Goal: Information Seeking & Learning: Find specific fact

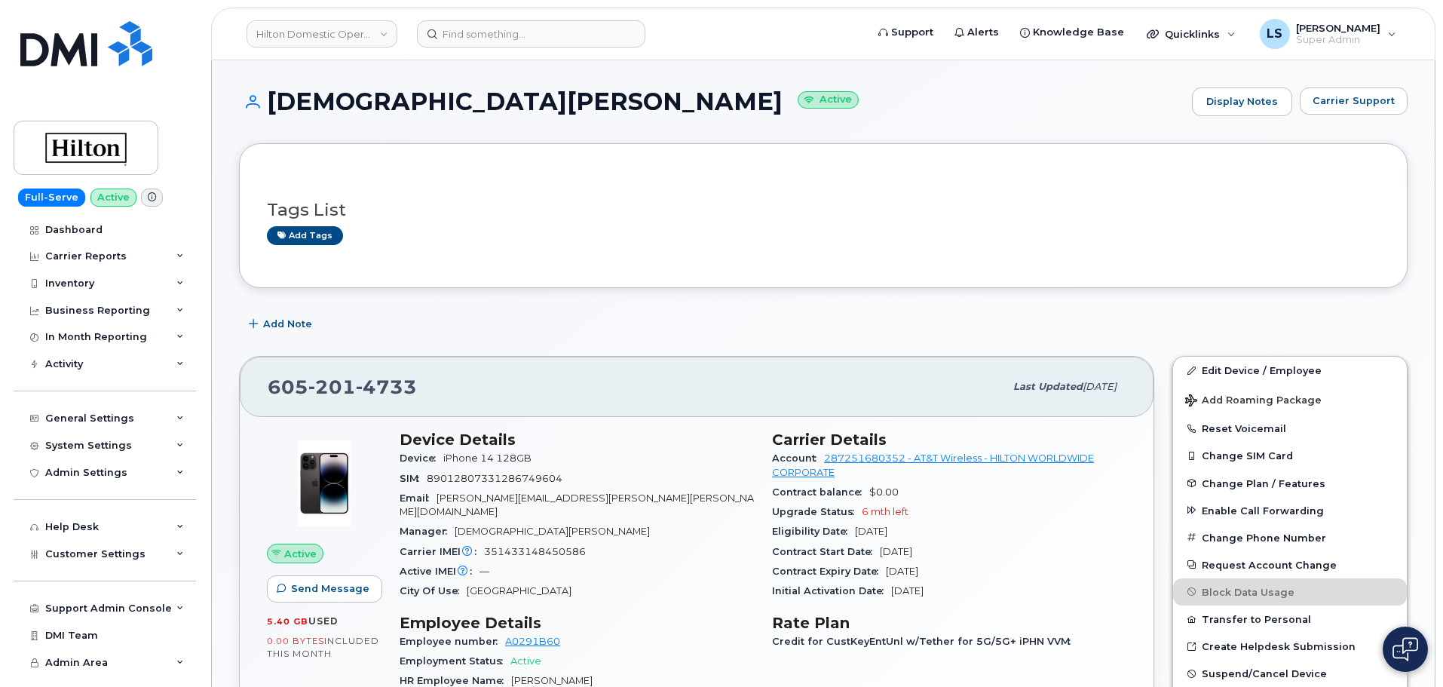
scroll to position [75, 0]
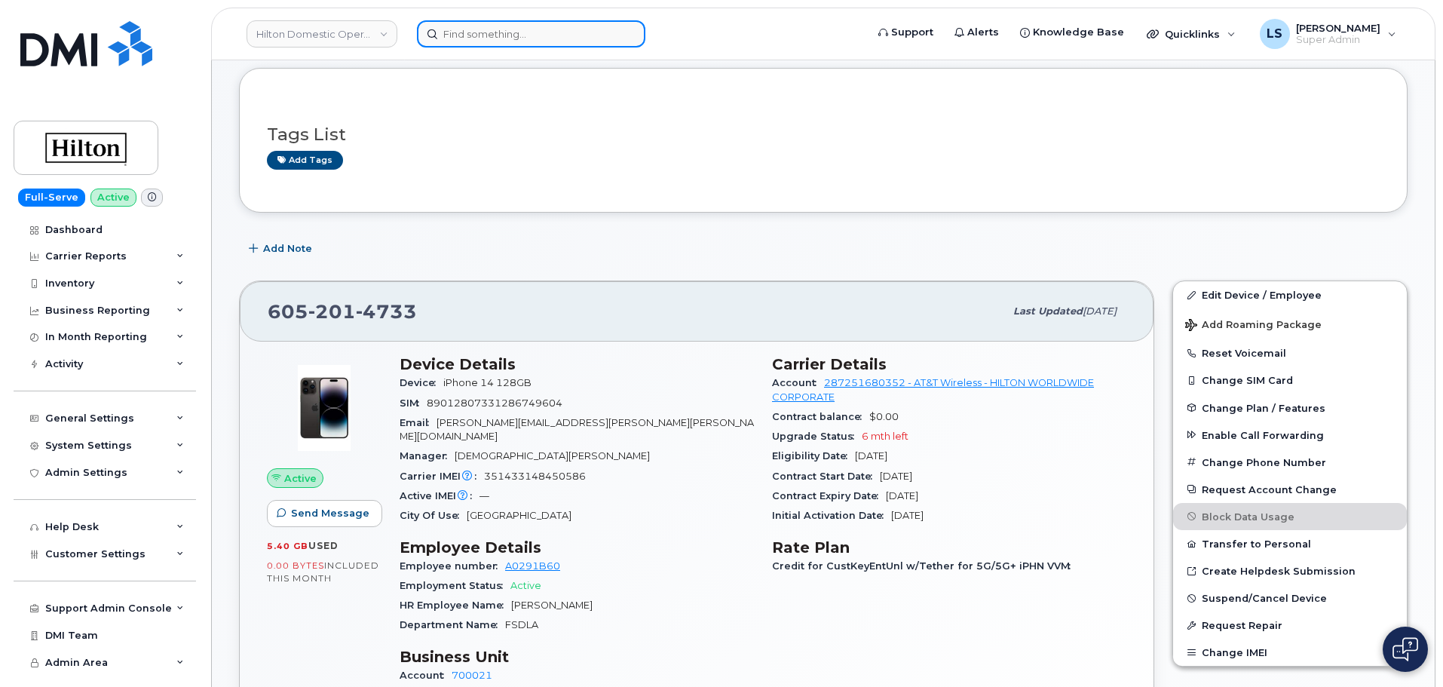
click at [509, 26] on input at bounding box center [531, 33] width 228 height 27
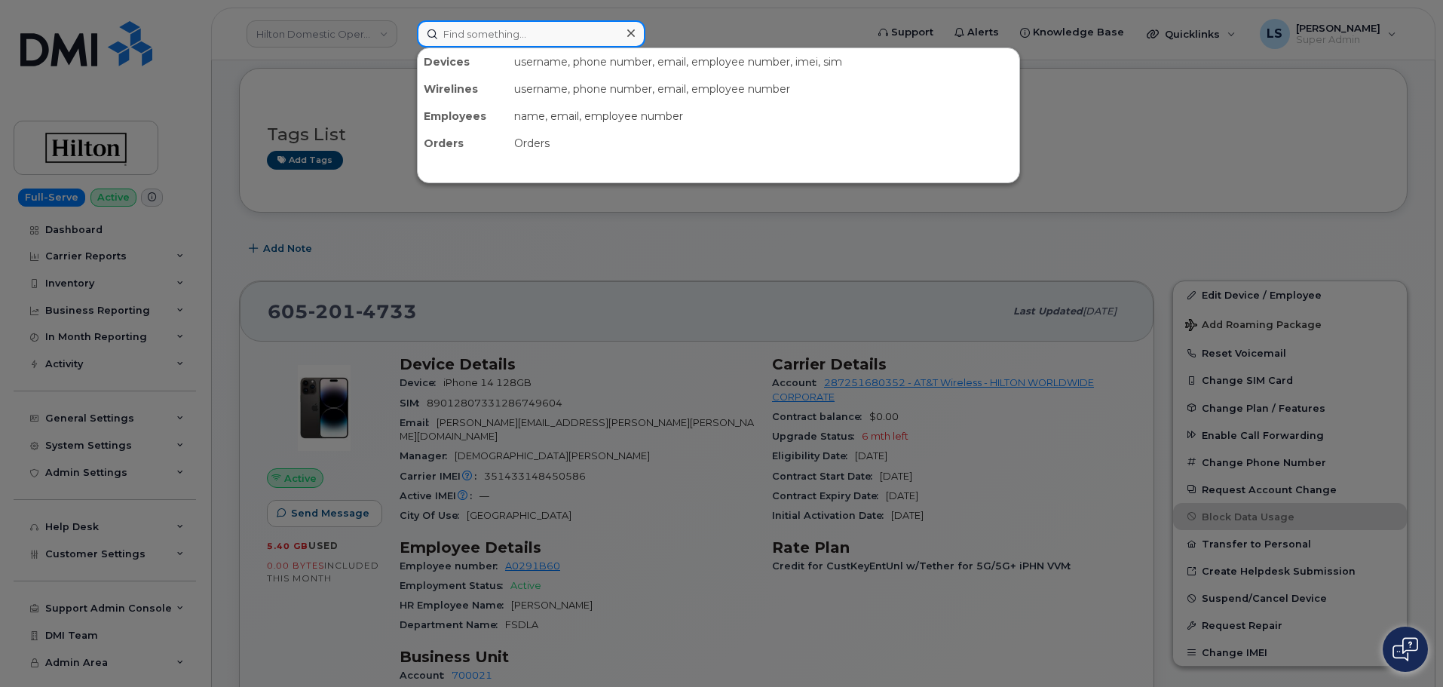
paste input "780-271-4520"
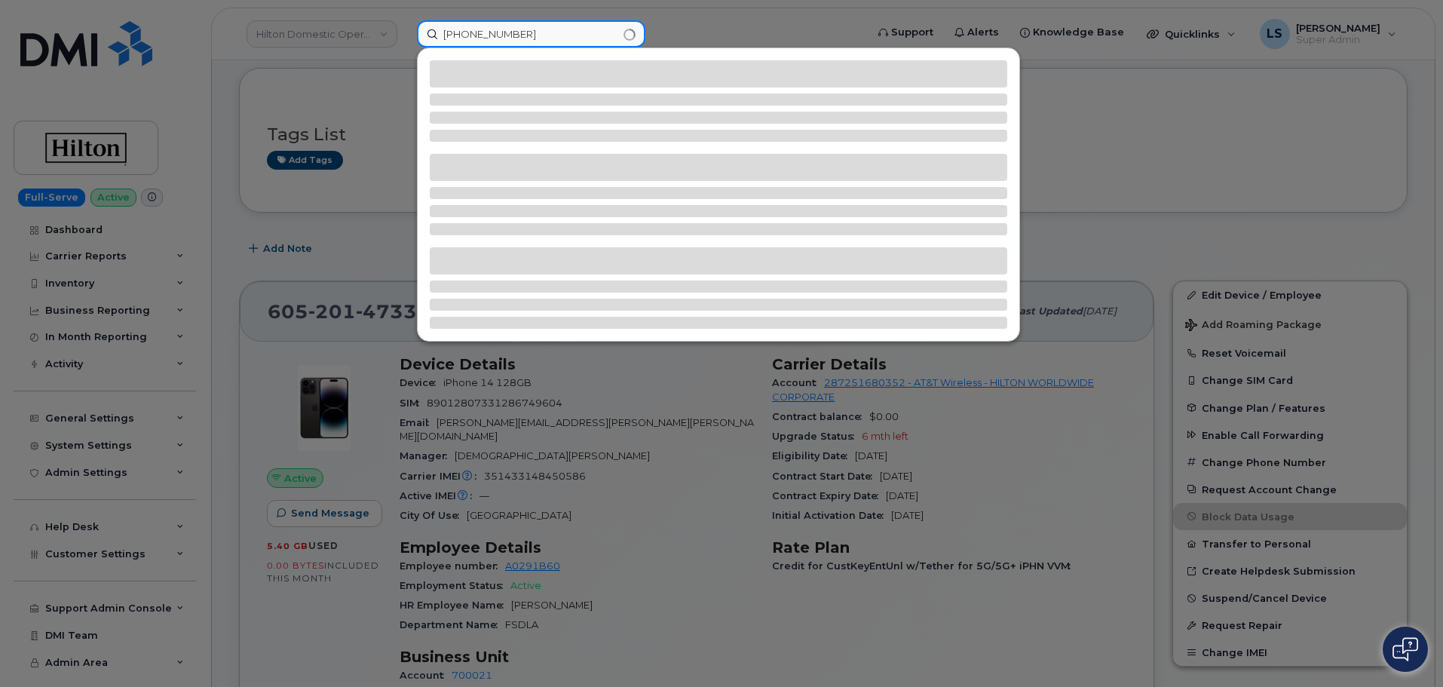
type input "780-271-4520"
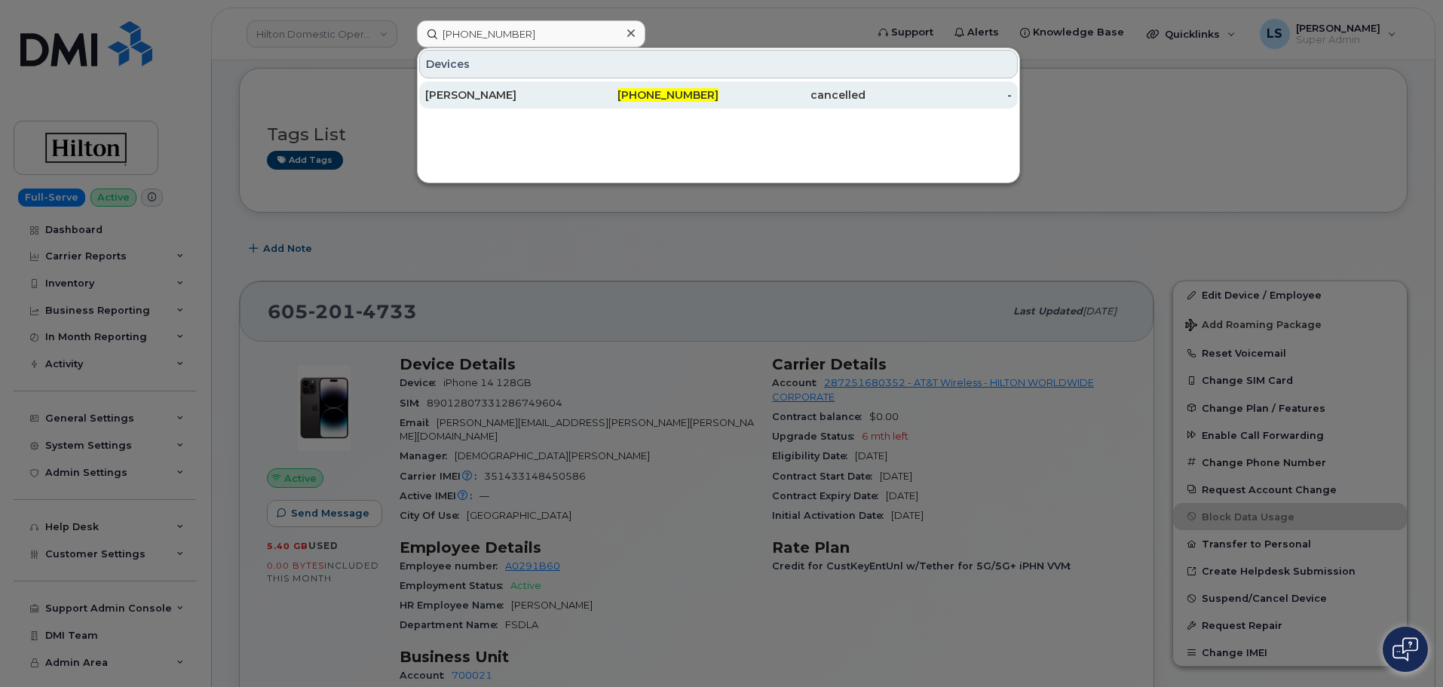
click at [492, 96] on div "[PERSON_NAME]" at bounding box center [498, 94] width 147 height 15
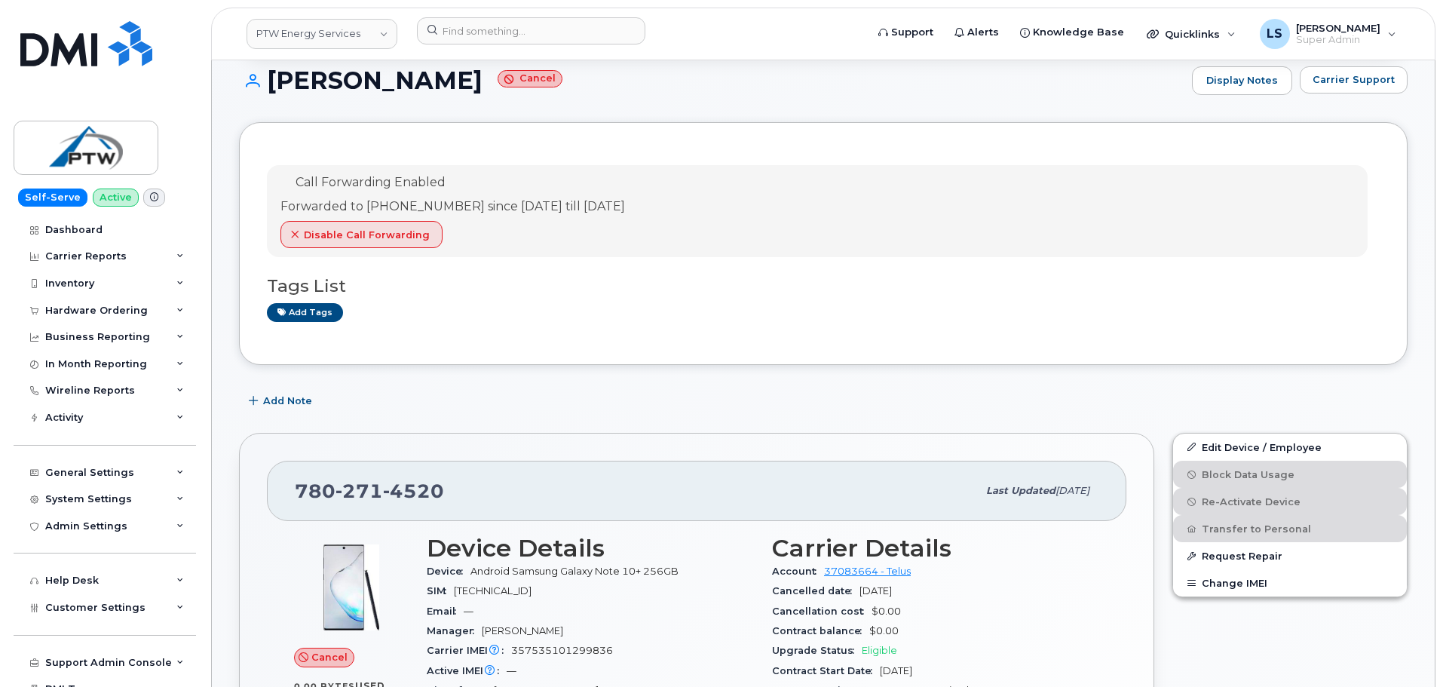
scroll to position [151, 0]
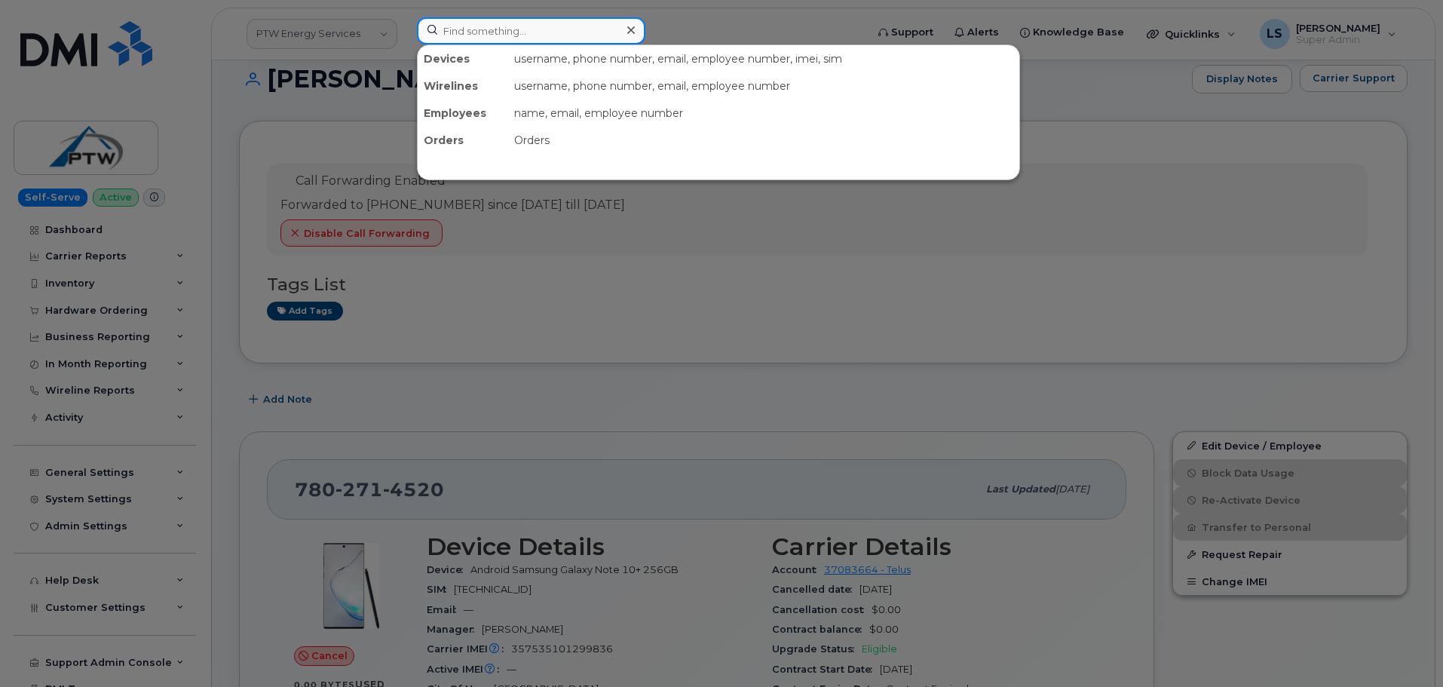
click at [504, 20] on input at bounding box center [531, 30] width 228 height 27
paste input "298304"
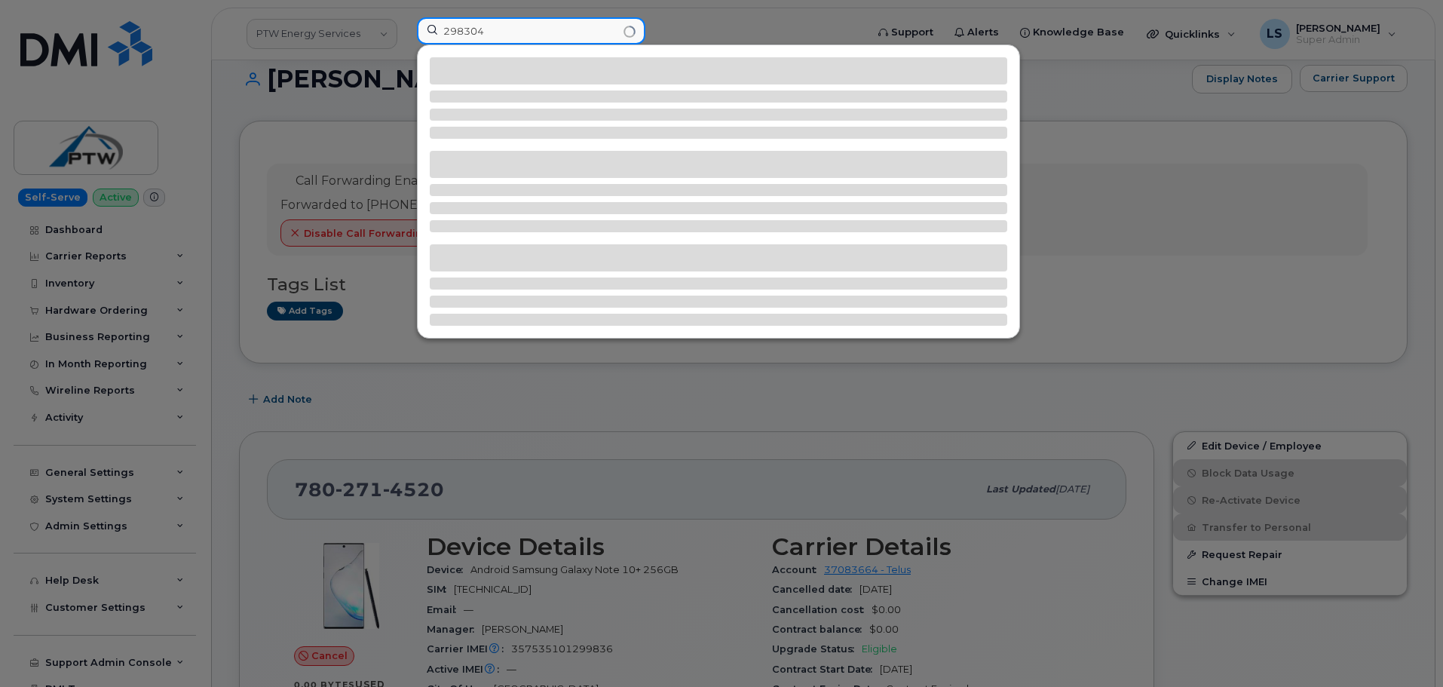
type input "298304"
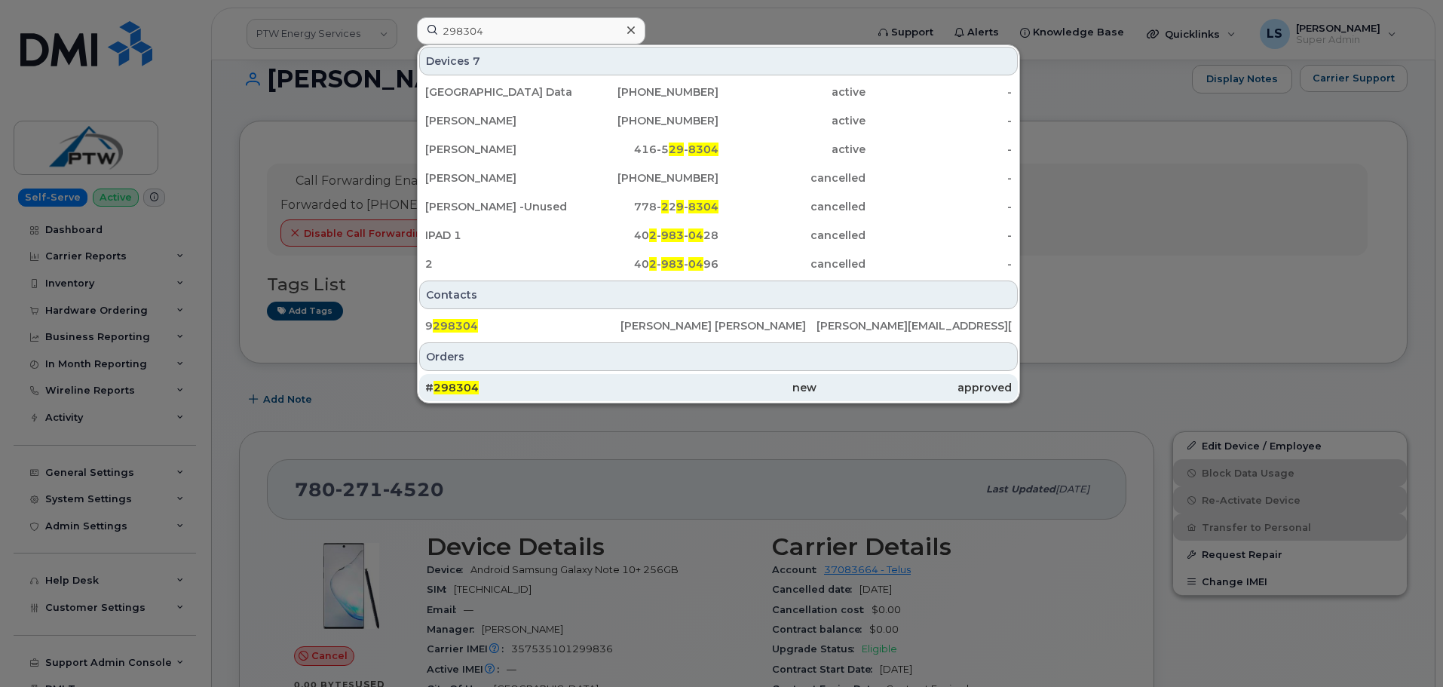
click at [476, 388] on span "298304" at bounding box center [456, 388] width 45 height 14
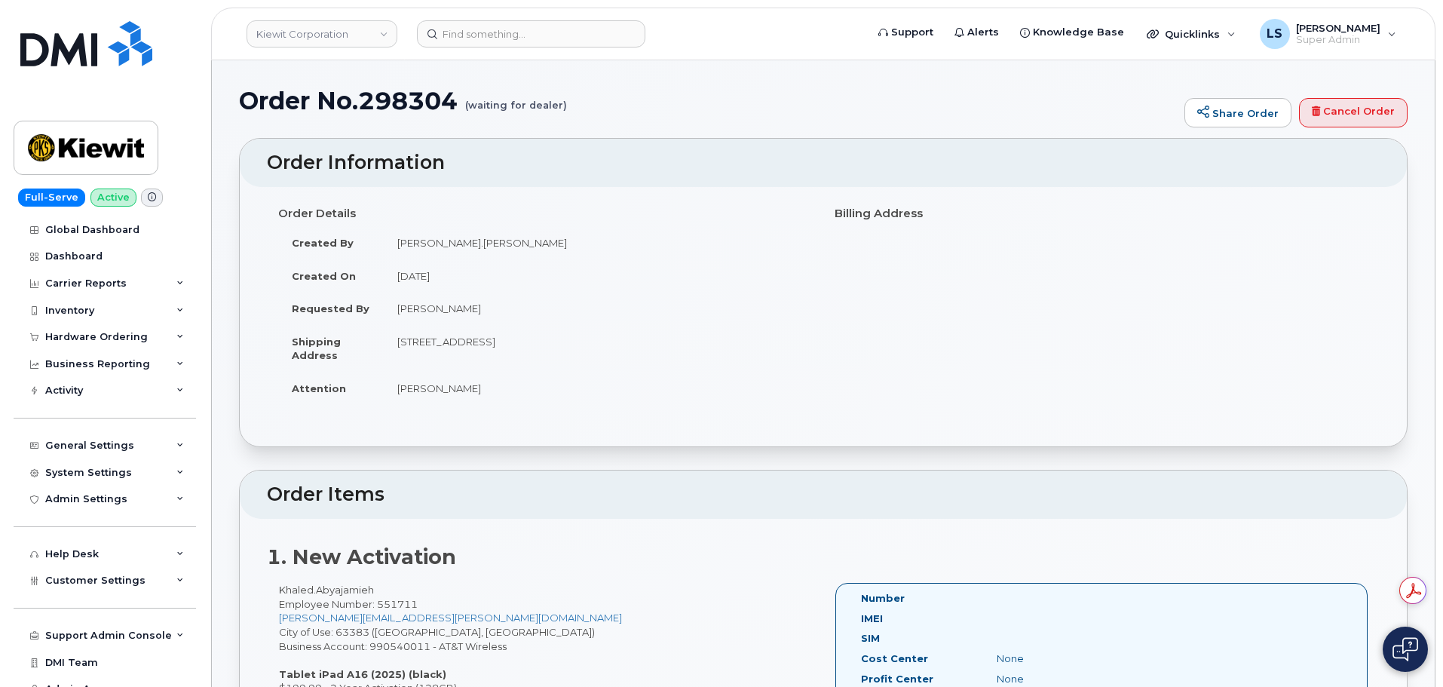
drag, startPoint x: 464, startPoint y: 103, endPoint x: 587, endPoint y: 96, distance: 123.1
click at [581, 92] on h1 "Order No.298304 (waiting for dealer)" at bounding box center [708, 100] width 938 height 26
click at [589, 100] on h1 "Order No.298304 (waiting for dealer)" at bounding box center [708, 100] width 938 height 26
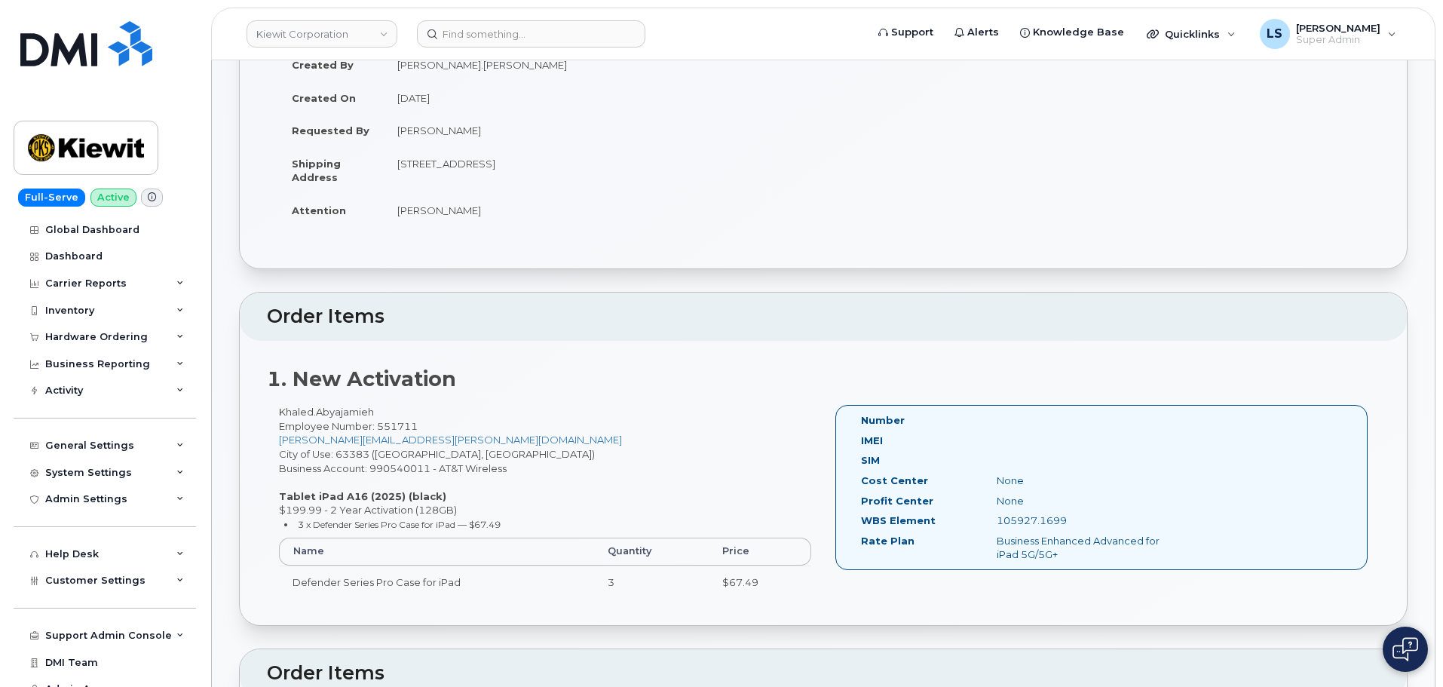
scroll to position [377, 0]
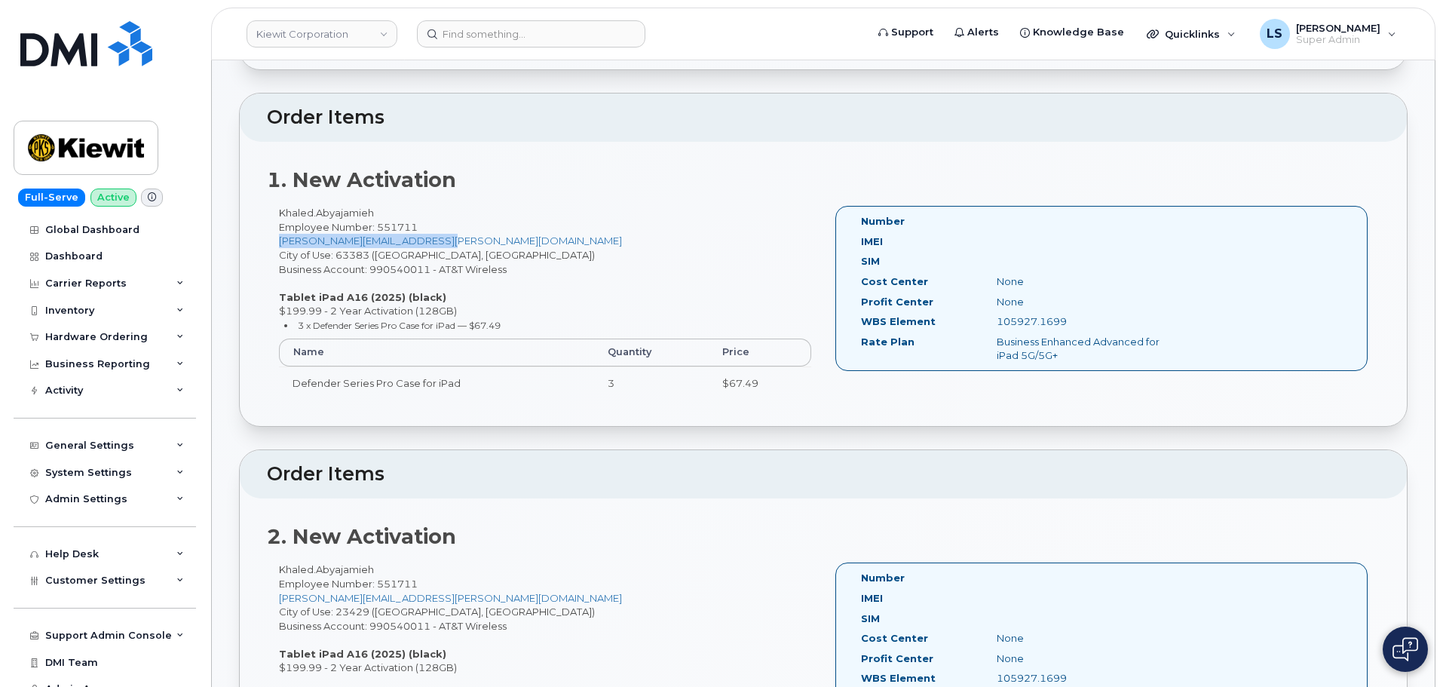
drag, startPoint x: 488, startPoint y: 245, endPoint x: 278, endPoint y: 244, distance: 209.6
click at [278, 244] on div "Khaled.Abyajamieh Employee Number: 551711 JOHANNA.WOLLENHAUPT@TICUS.COM City of…" at bounding box center [545, 309] width 556 height 207
click at [577, 262] on div "Khaled.Abyajamieh Employee Number: 551711 JOHANNA.WOLLENHAUPT@TICUS.COM City of…" at bounding box center [545, 309] width 556 height 207
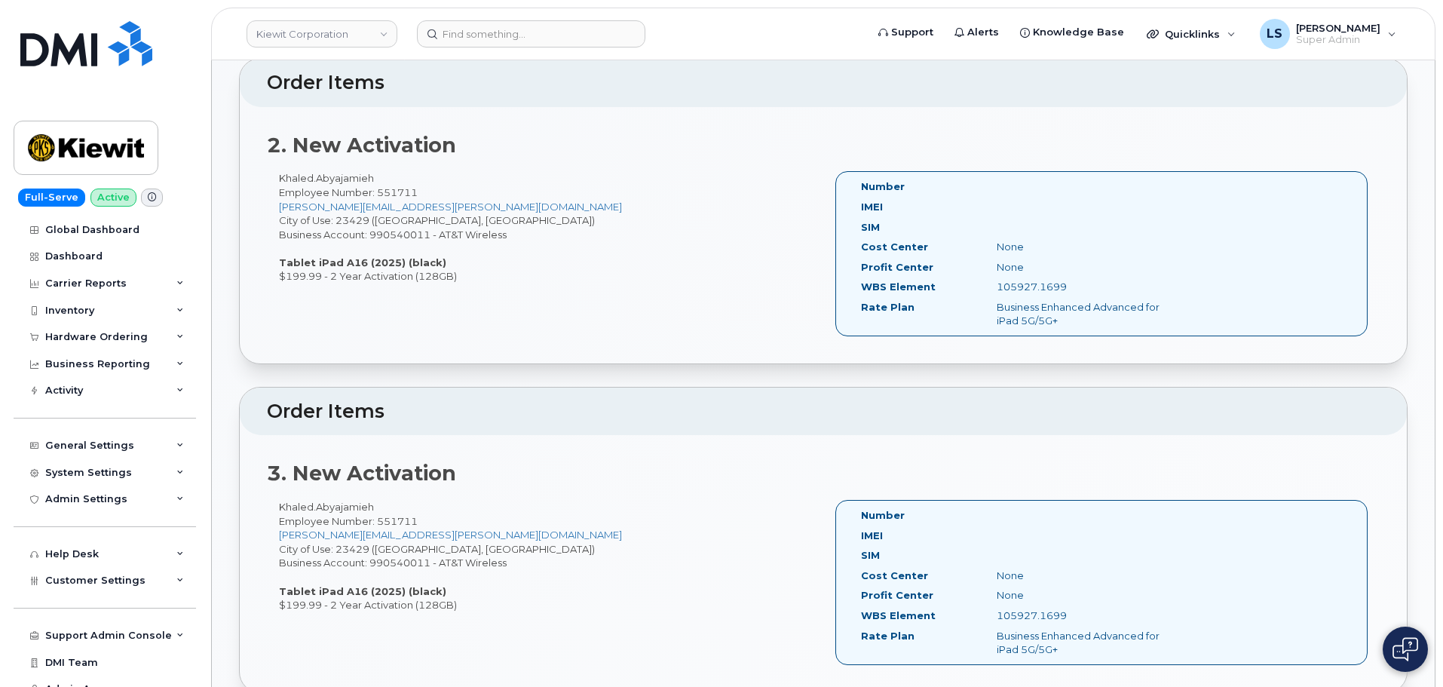
scroll to position [603, 0]
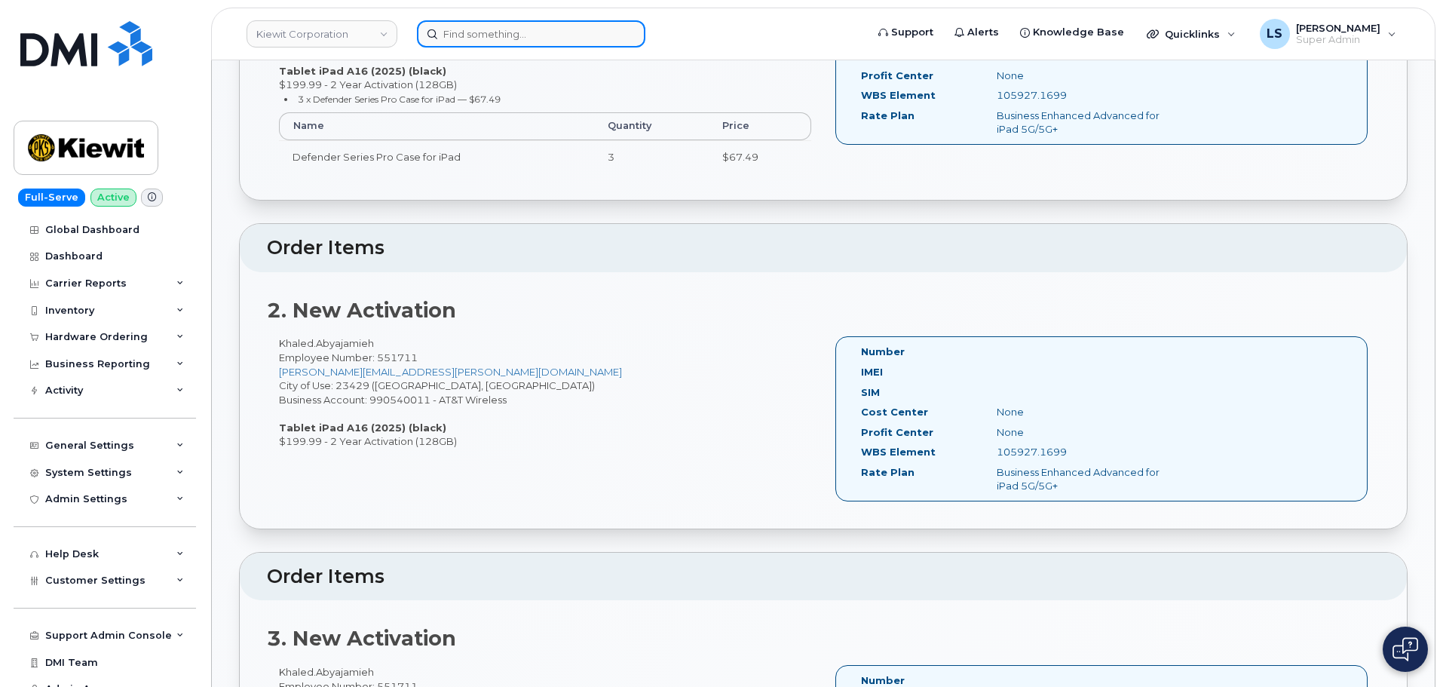
click at [548, 32] on input at bounding box center [531, 33] width 228 height 27
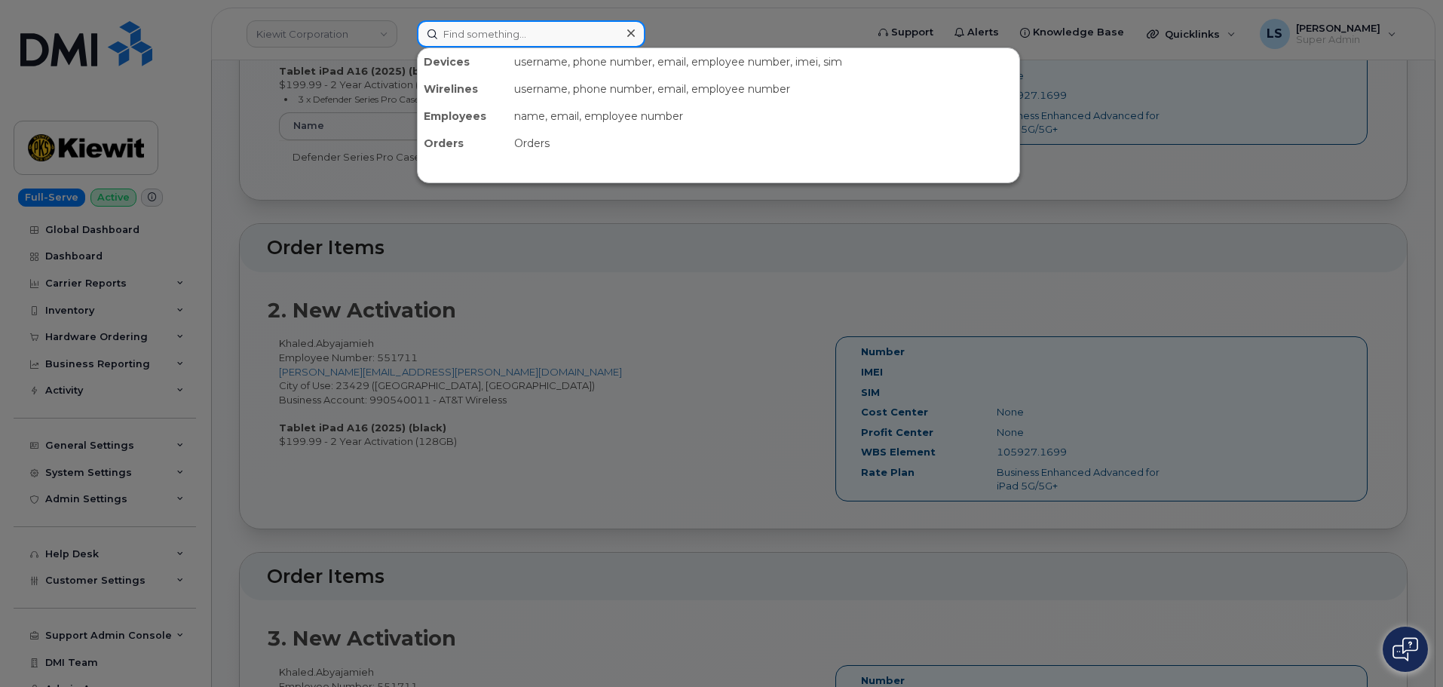
paste input "298498"
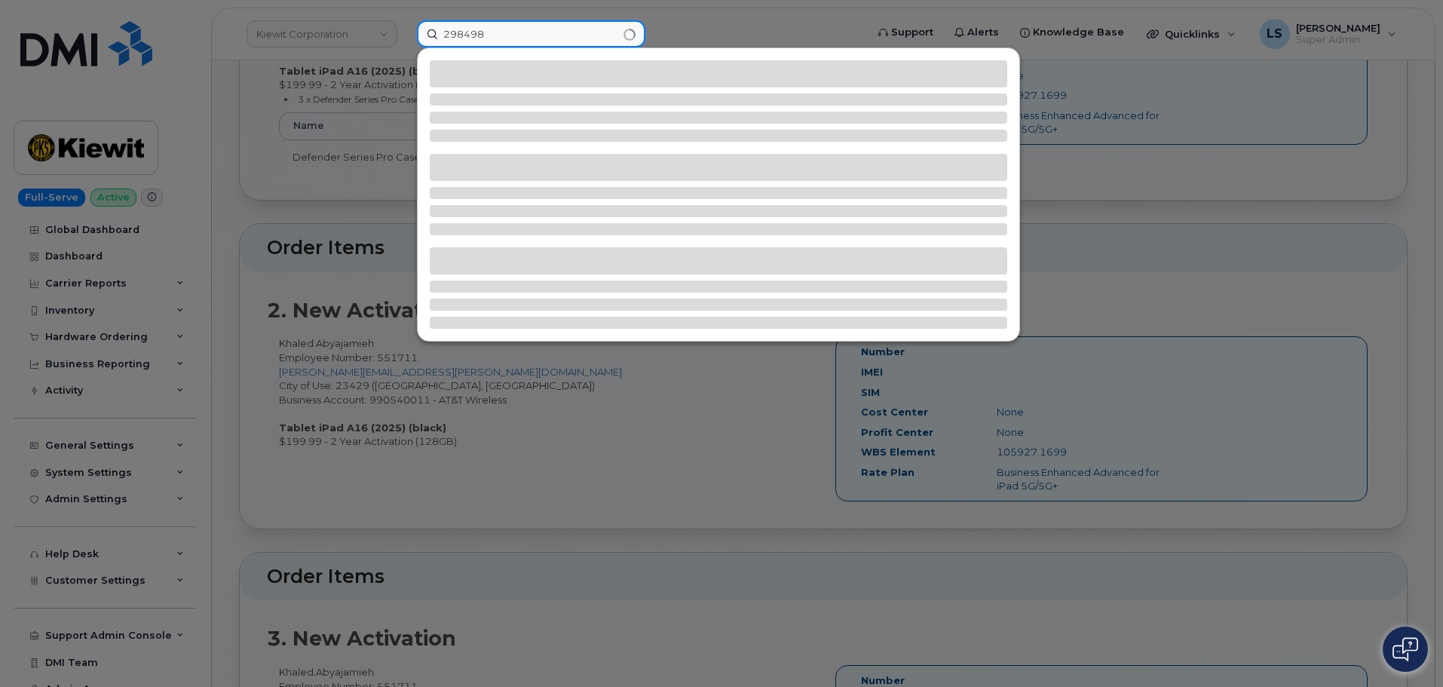
type input "298498"
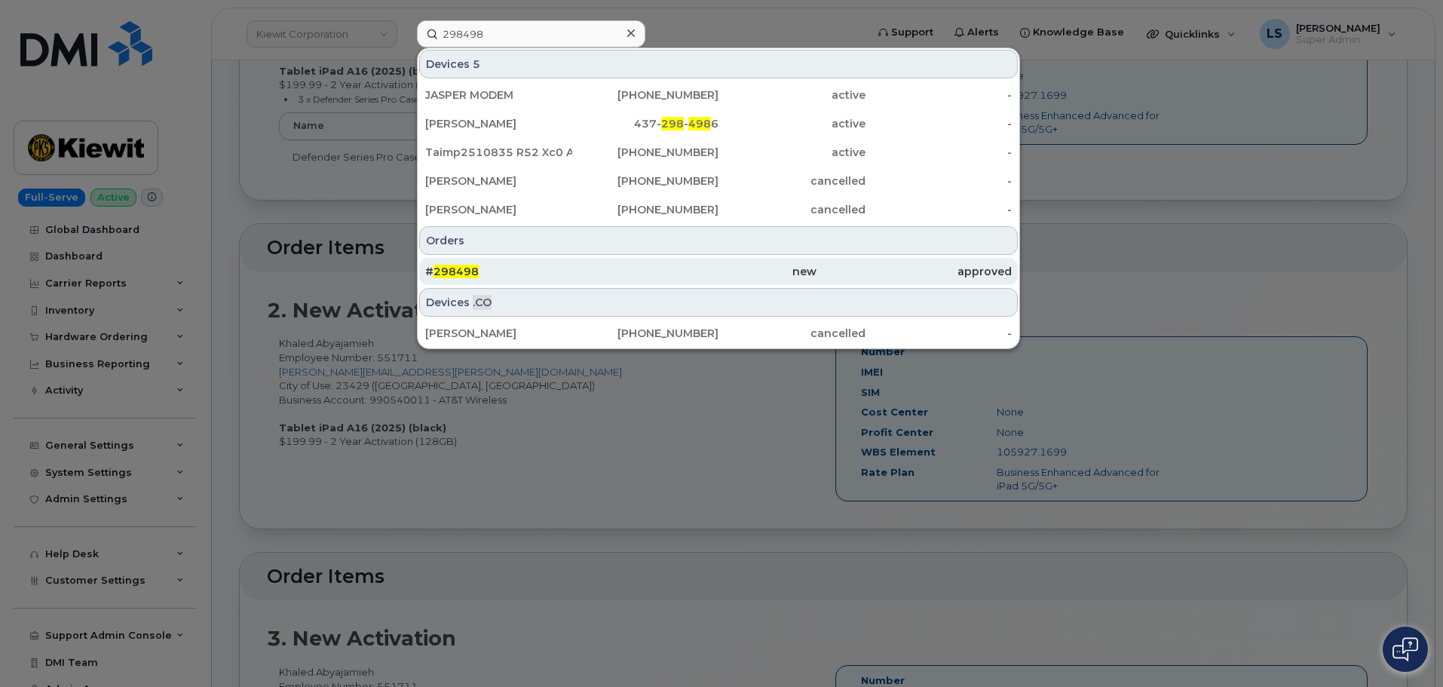
click at [620, 264] on div "# 298498" at bounding box center [717, 271] width 195 height 27
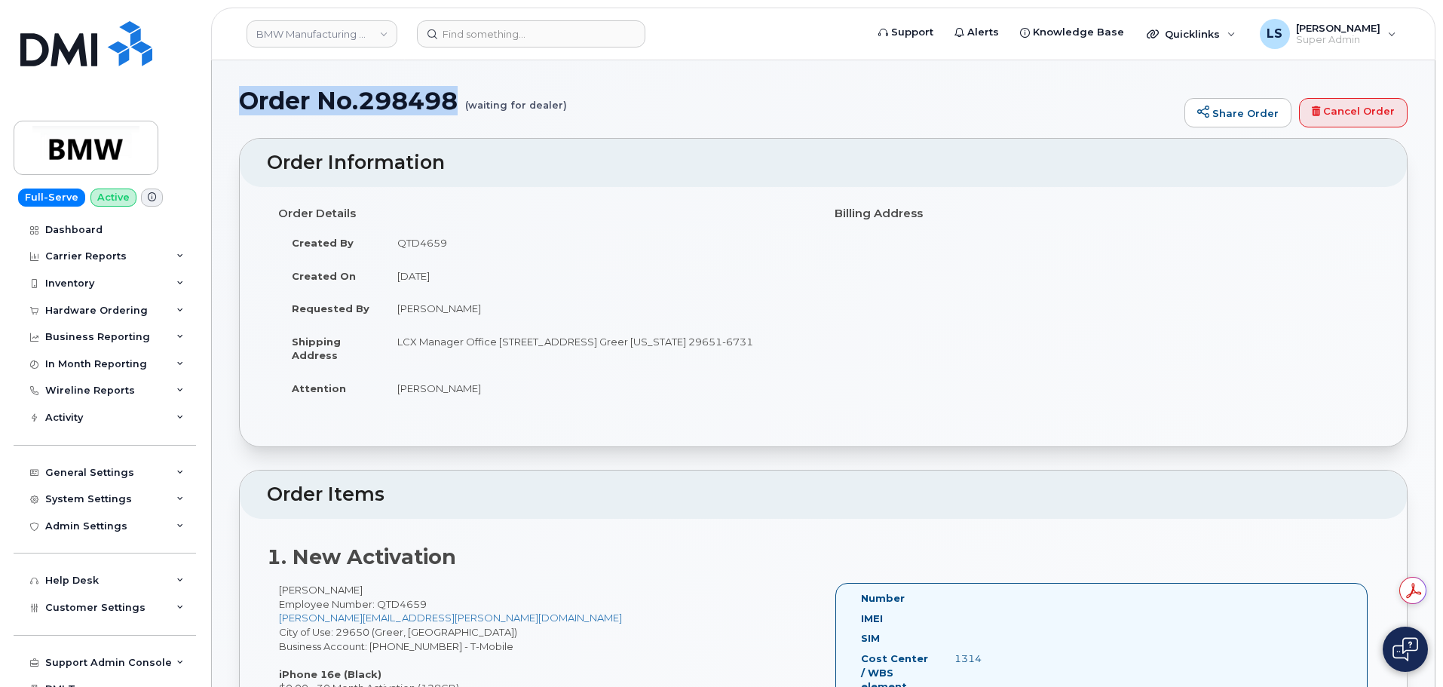
drag, startPoint x: 237, startPoint y: 110, endPoint x: 461, endPoint y: 96, distance: 225.1
click at [472, 103] on small "(waiting for dealer)" at bounding box center [516, 98] width 102 height 23
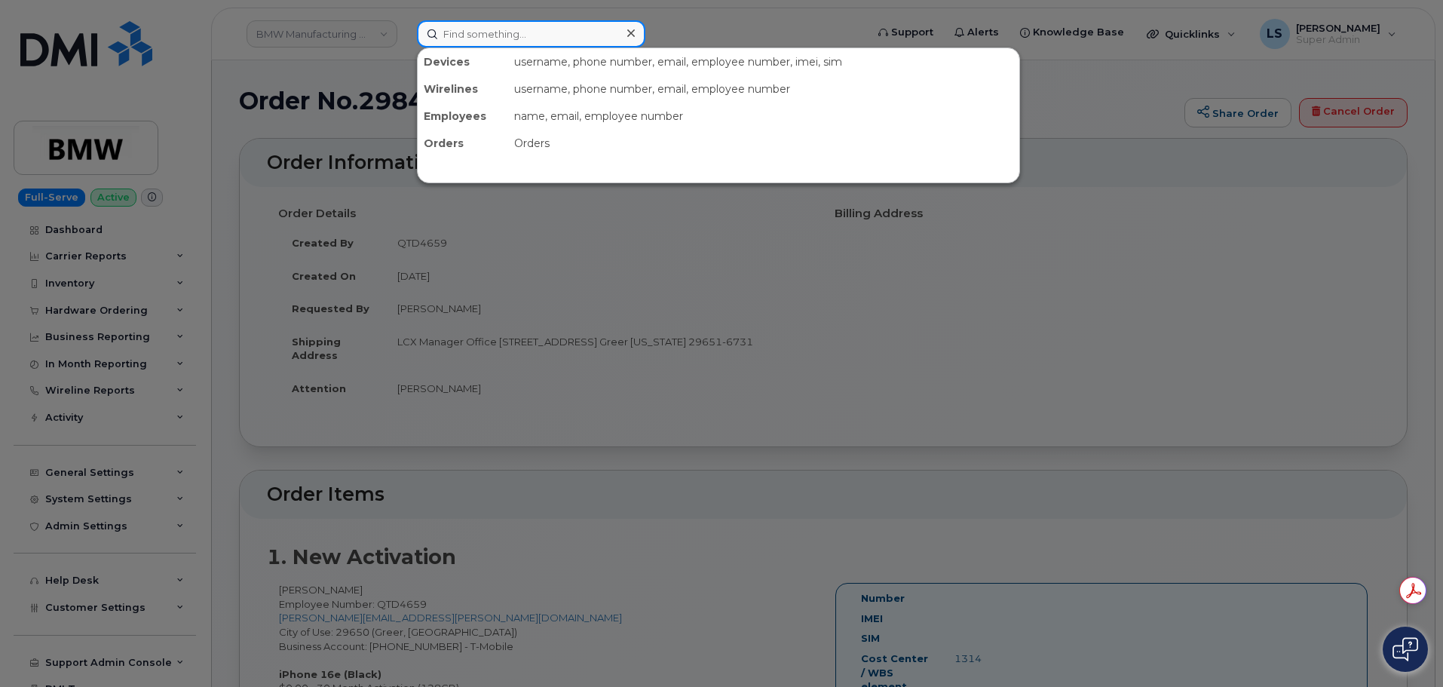
click at [533, 29] on input at bounding box center [531, 33] width 228 height 27
paste input "297467"
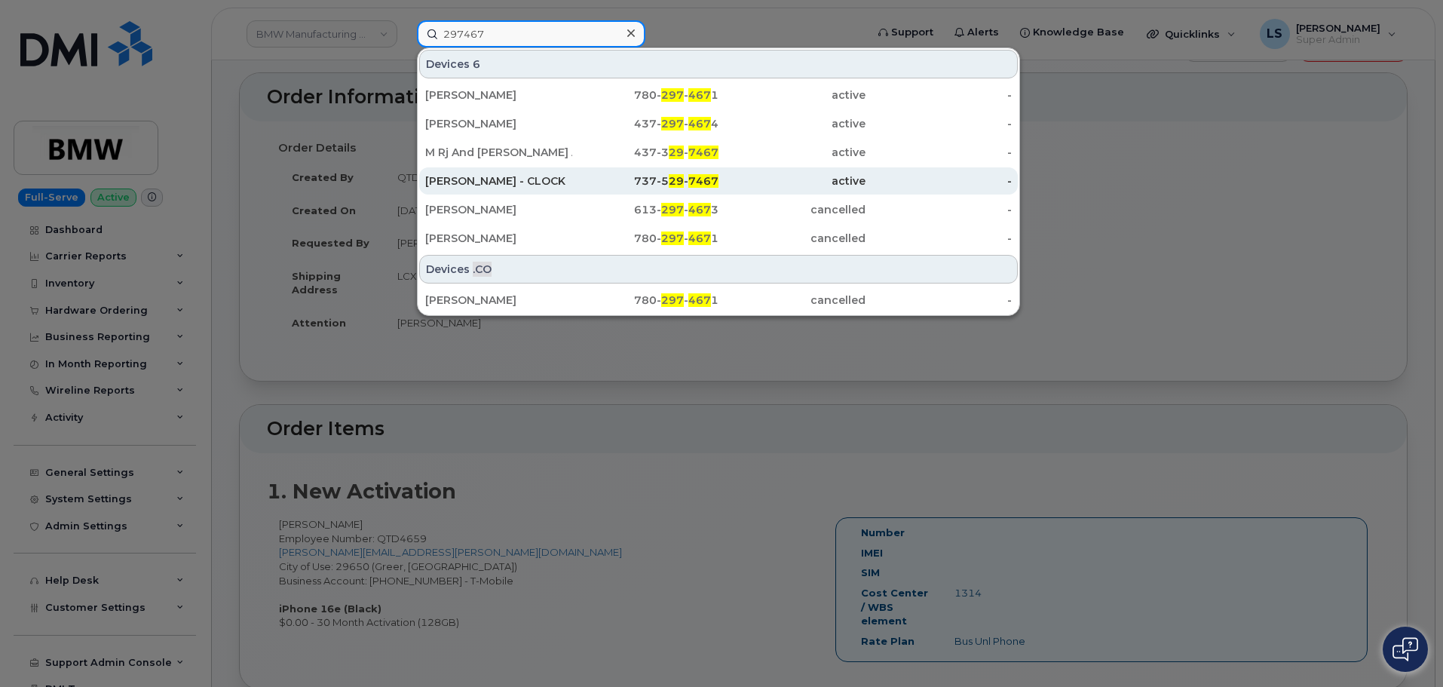
scroll to position [151, 0]
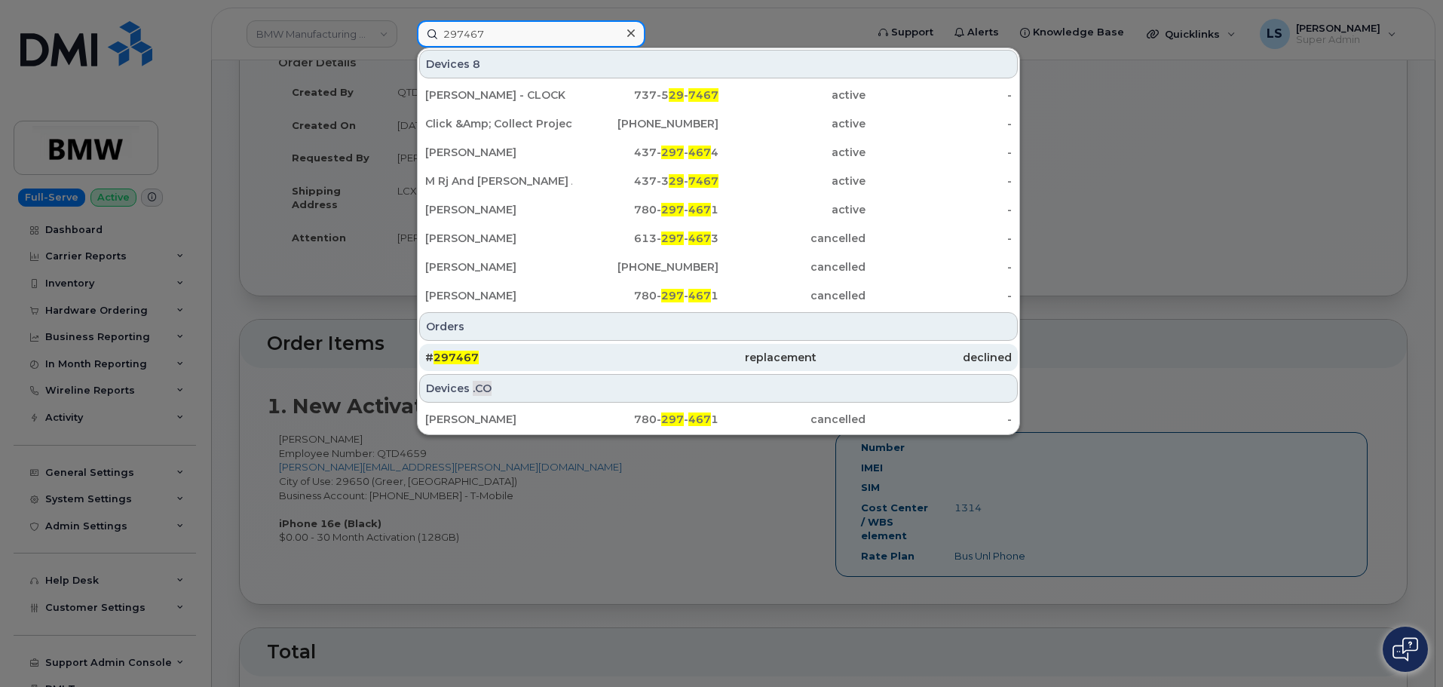
type input "297467"
click at [620, 346] on div "# 297467" at bounding box center [717, 357] width 195 height 27
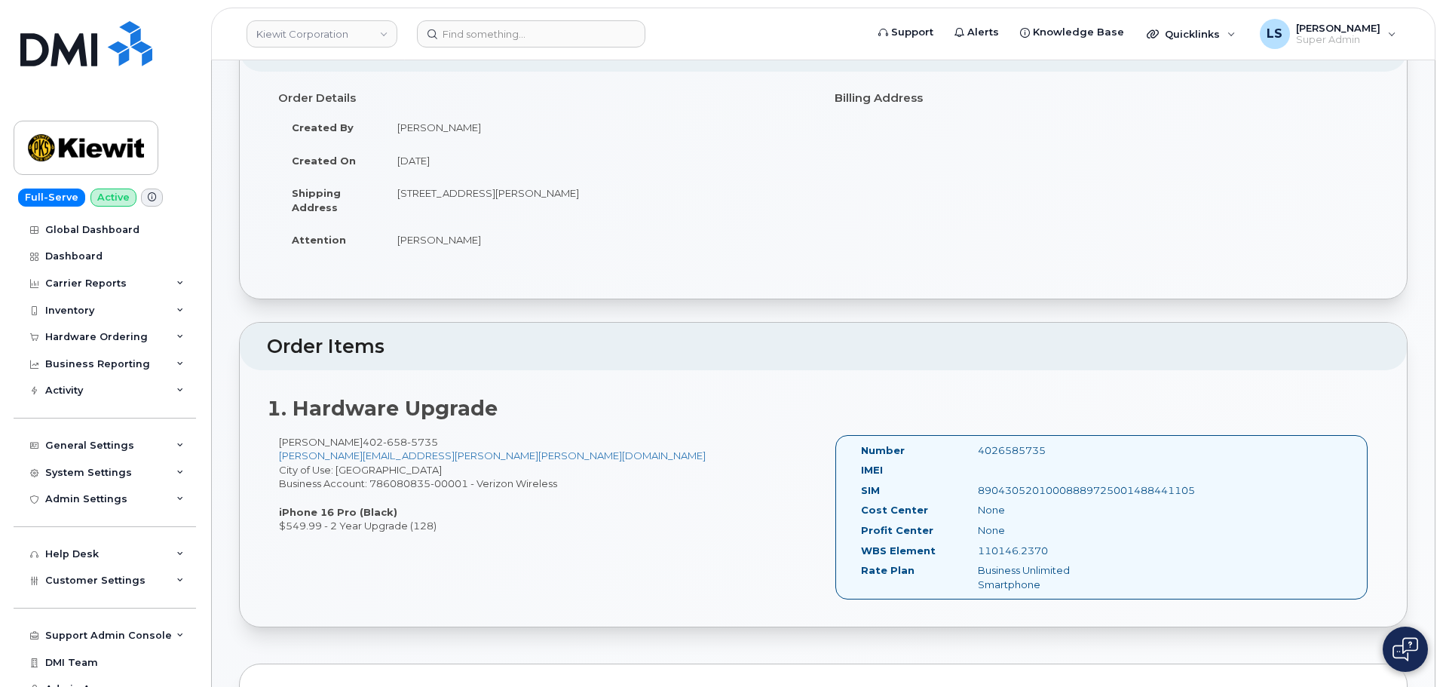
scroll to position [151, 0]
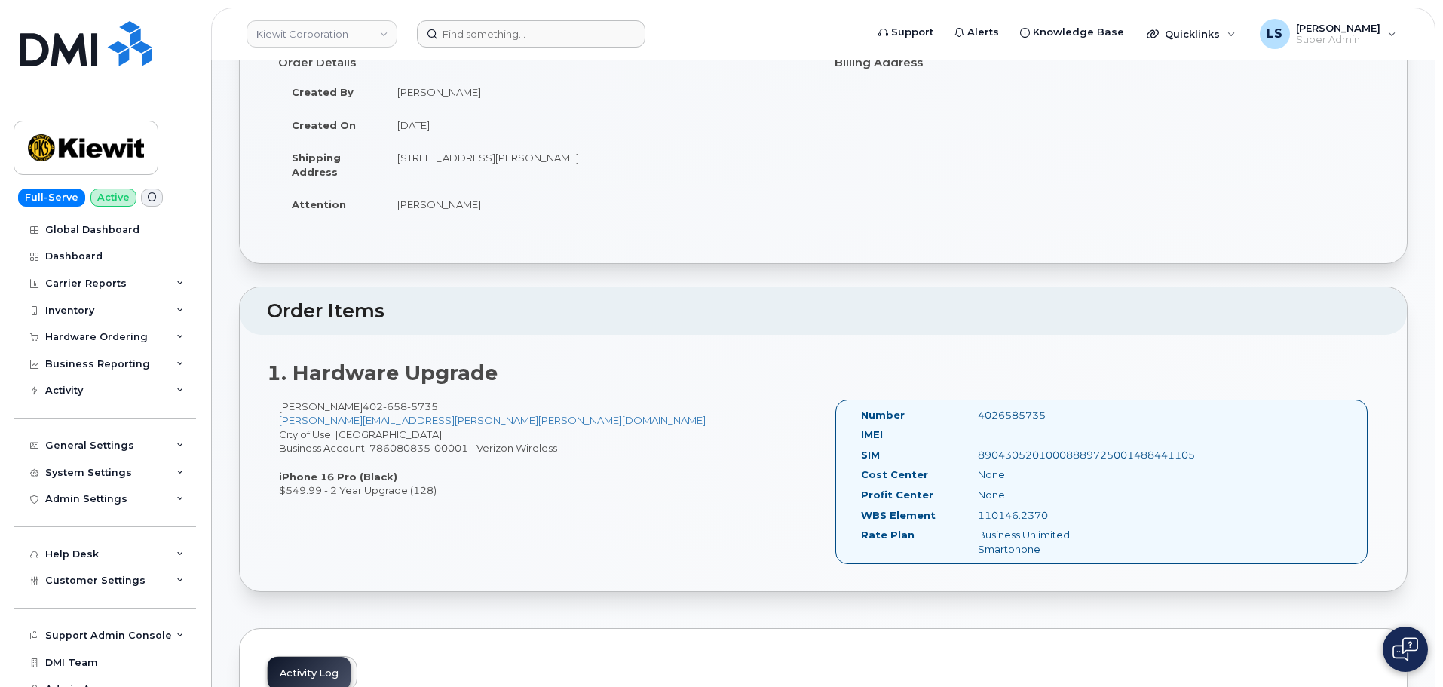
click at [448, 20] on header "[PERSON_NAME] Corporation Support Alerts Knowledge Base Quicklinks Suspend / Ca…" at bounding box center [823, 34] width 1224 height 53
click at [454, 23] on input at bounding box center [531, 33] width 228 height 27
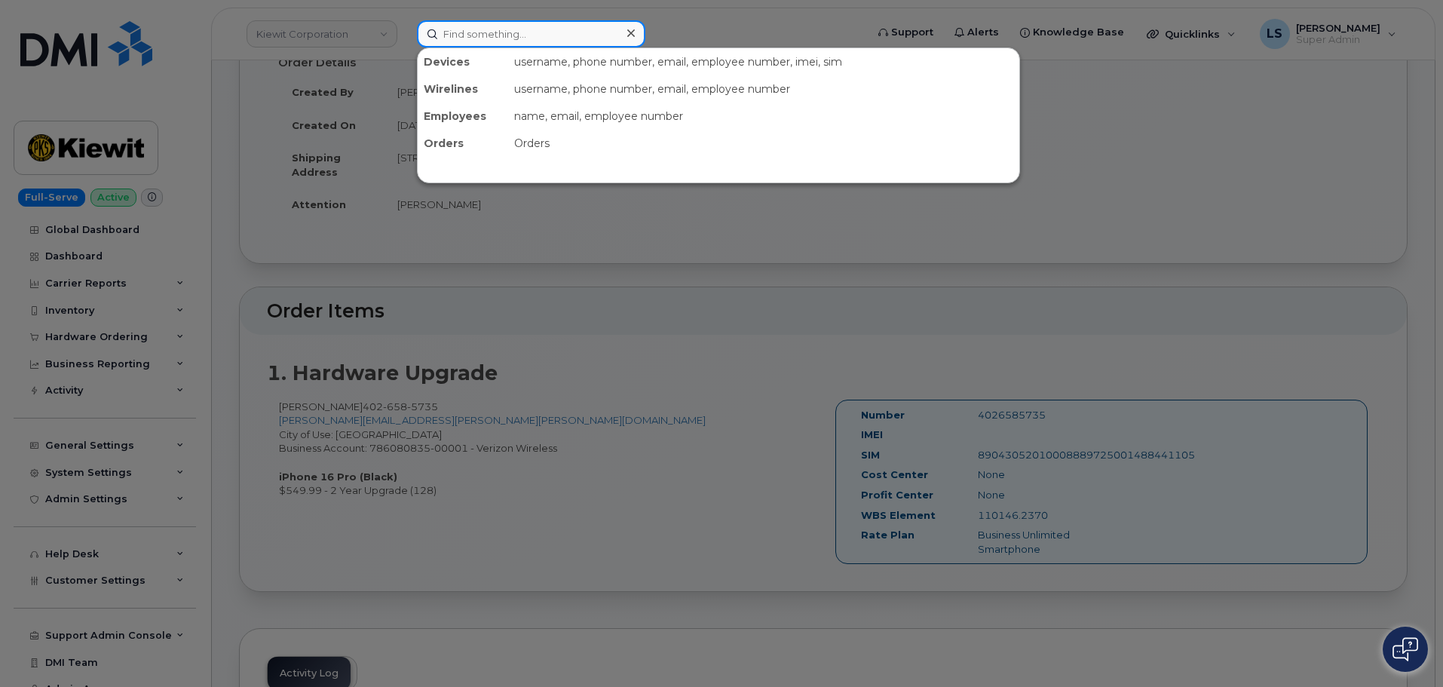
paste input "[PERSON_NAME]"
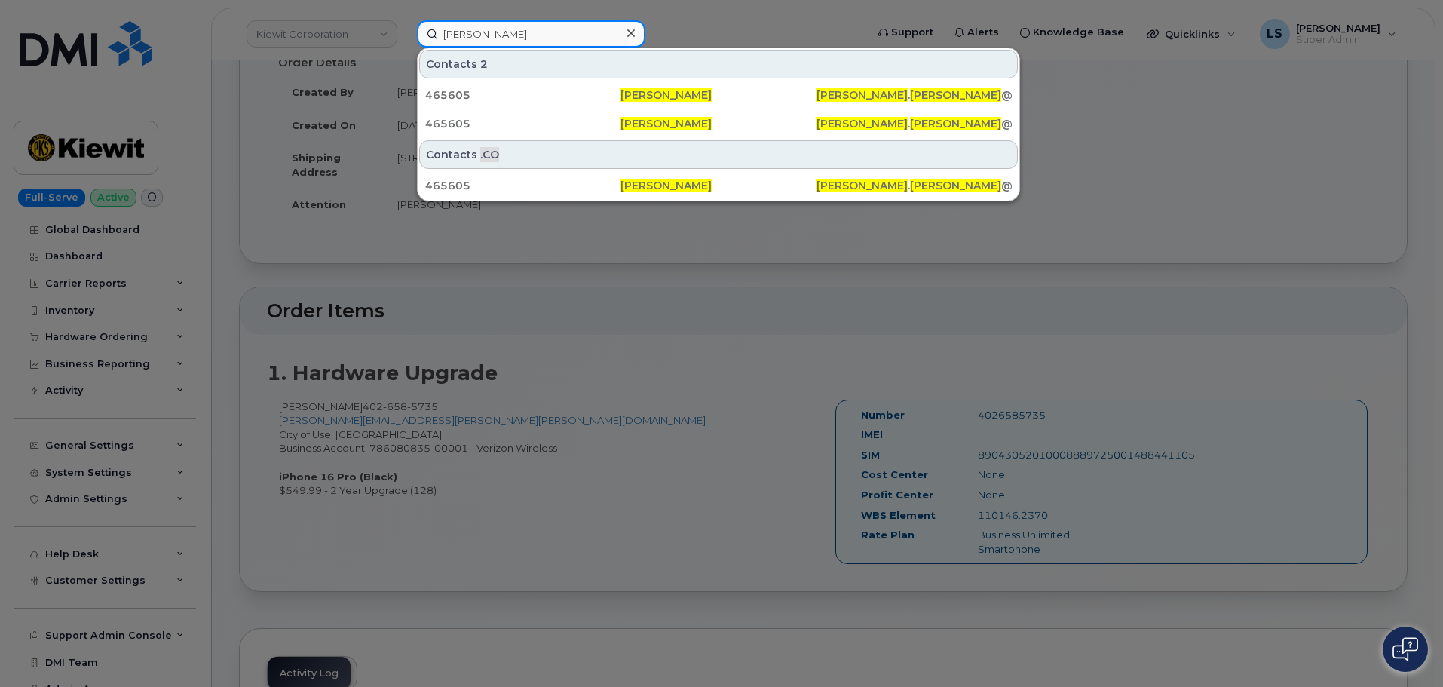
type input "[PERSON_NAME]"
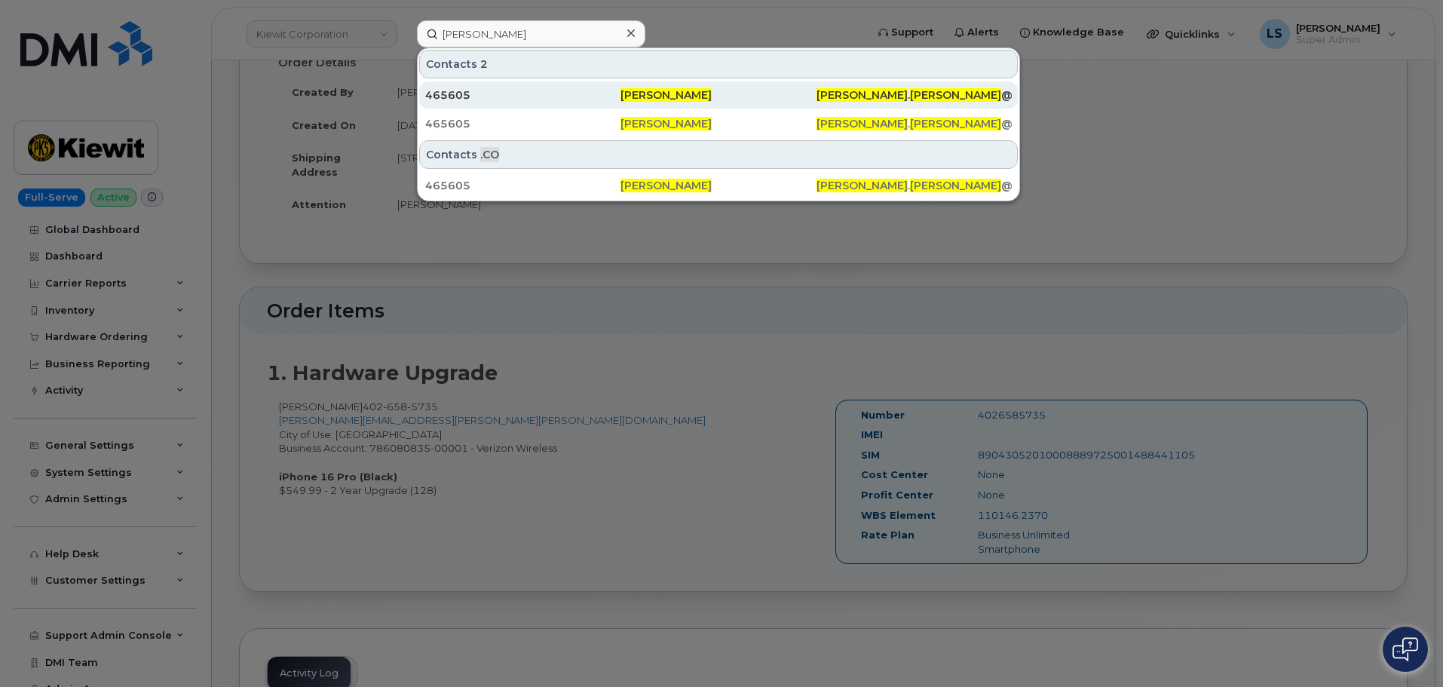
click at [569, 97] on div "465605" at bounding box center [522, 94] width 195 height 15
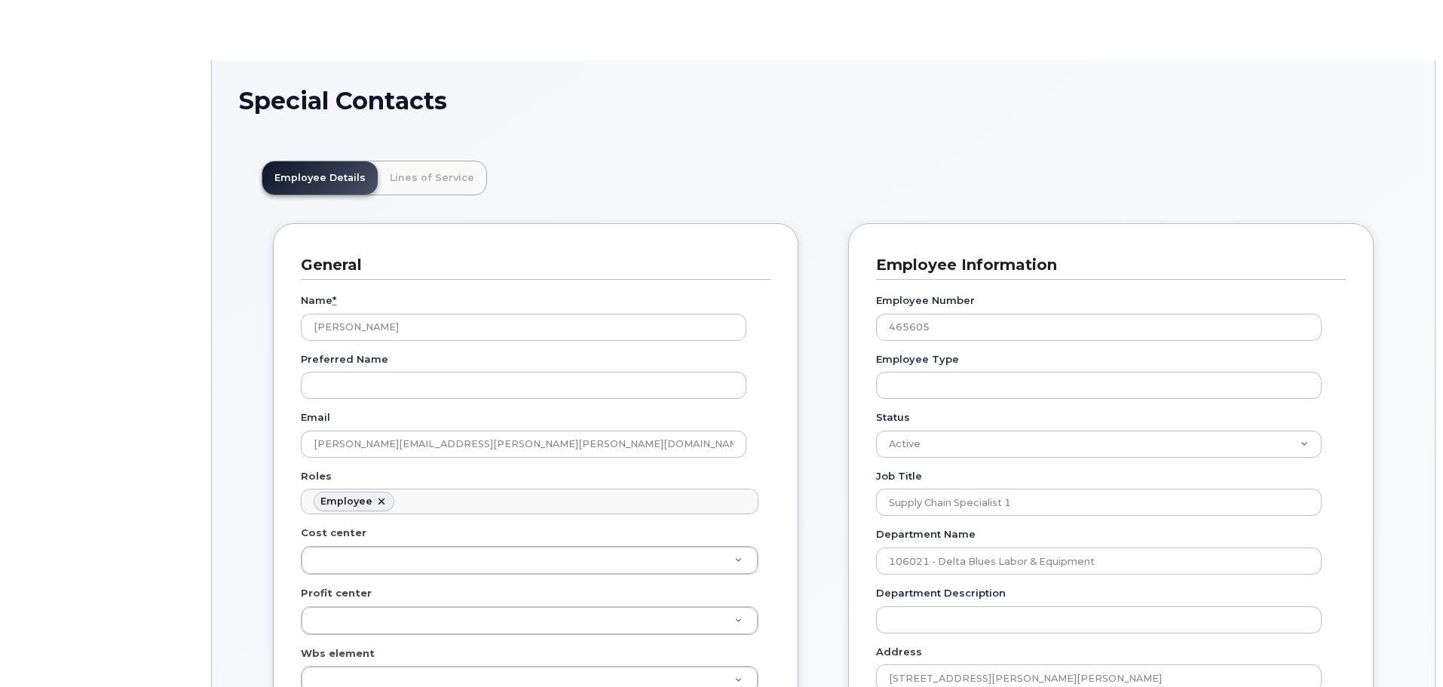
scroll to position [44, 0]
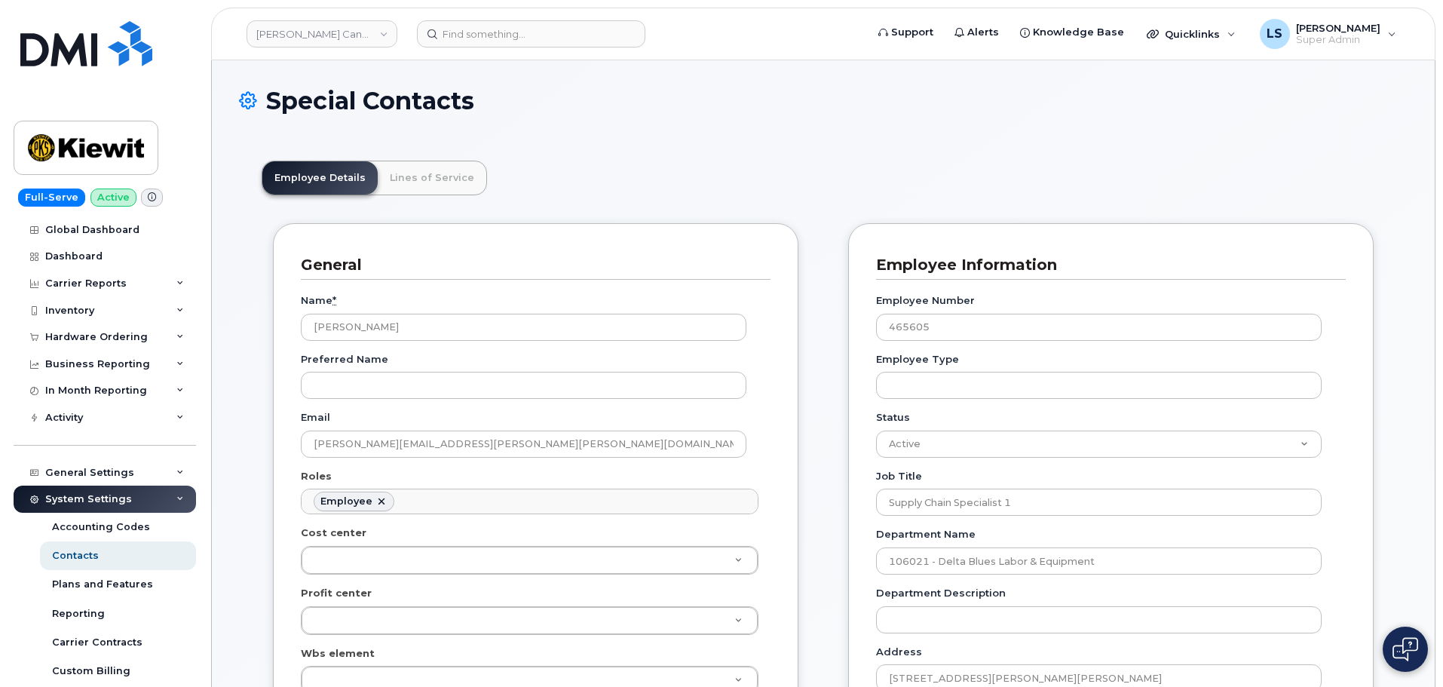
click at [425, 161] on ul "Employee Details Lines of Service" at bounding box center [374, 178] width 225 height 35
click at [429, 167] on link "Lines of Service" at bounding box center [432, 177] width 109 height 33
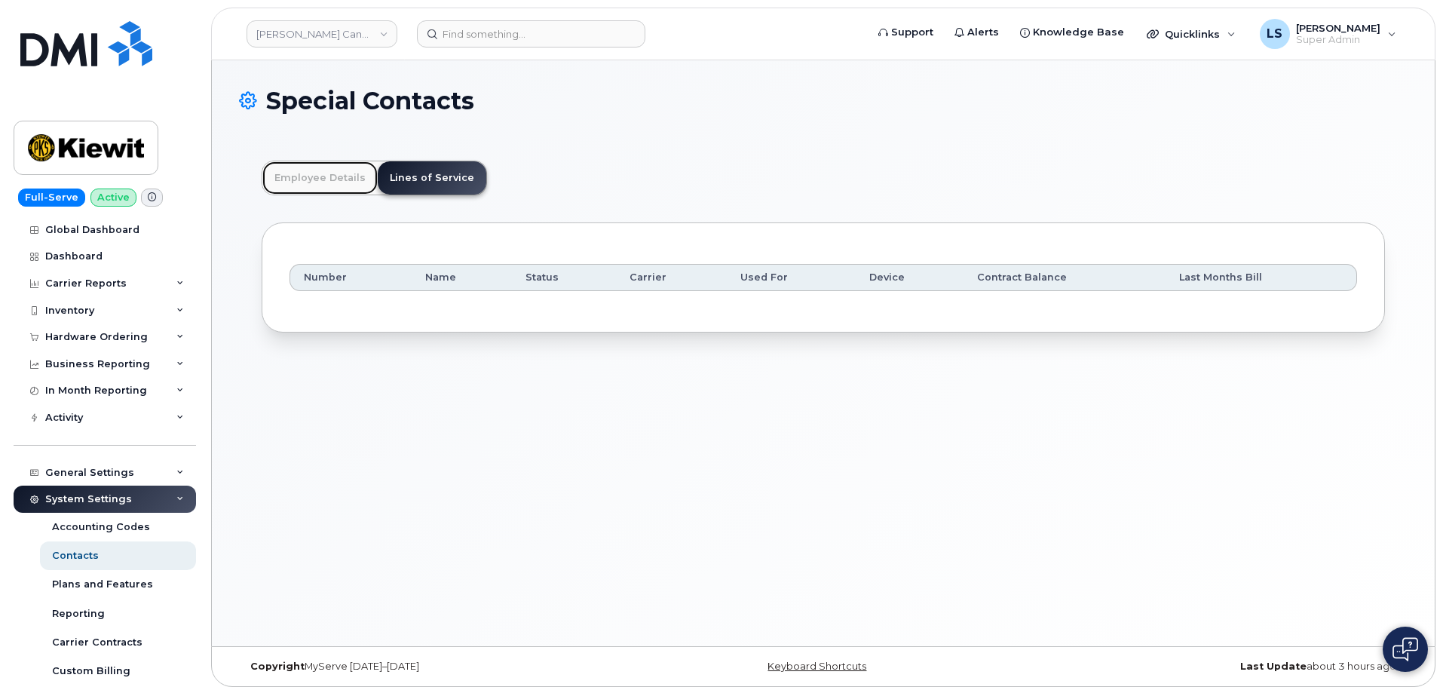
click at [329, 184] on link "Employee Details" at bounding box center [319, 177] width 115 height 33
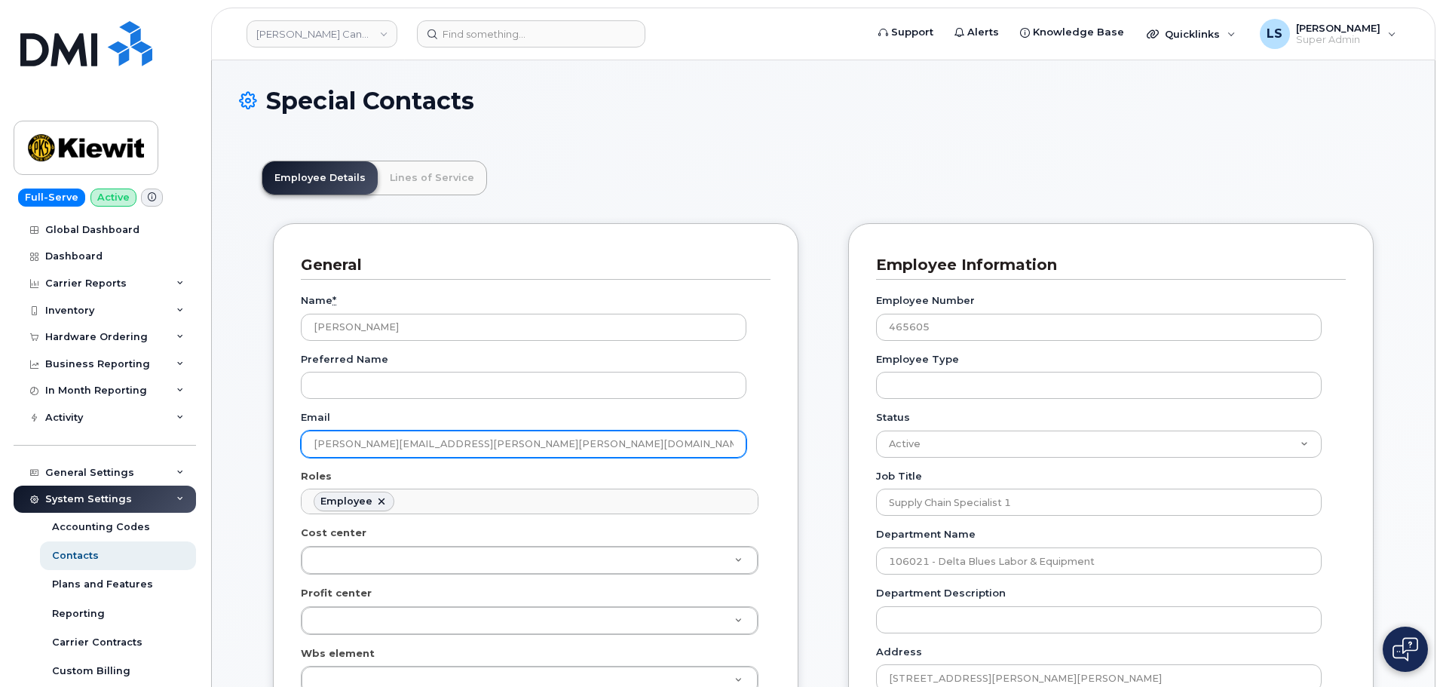
click at [484, 438] on input "ERIKA.BARAJAS@KIEWIT.COM" at bounding box center [524, 443] width 446 height 27
click at [484, 437] on input "ERIKA.BARAJAS@KIEWIT.COM" at bounding box center [524, 443] width 446 height 27
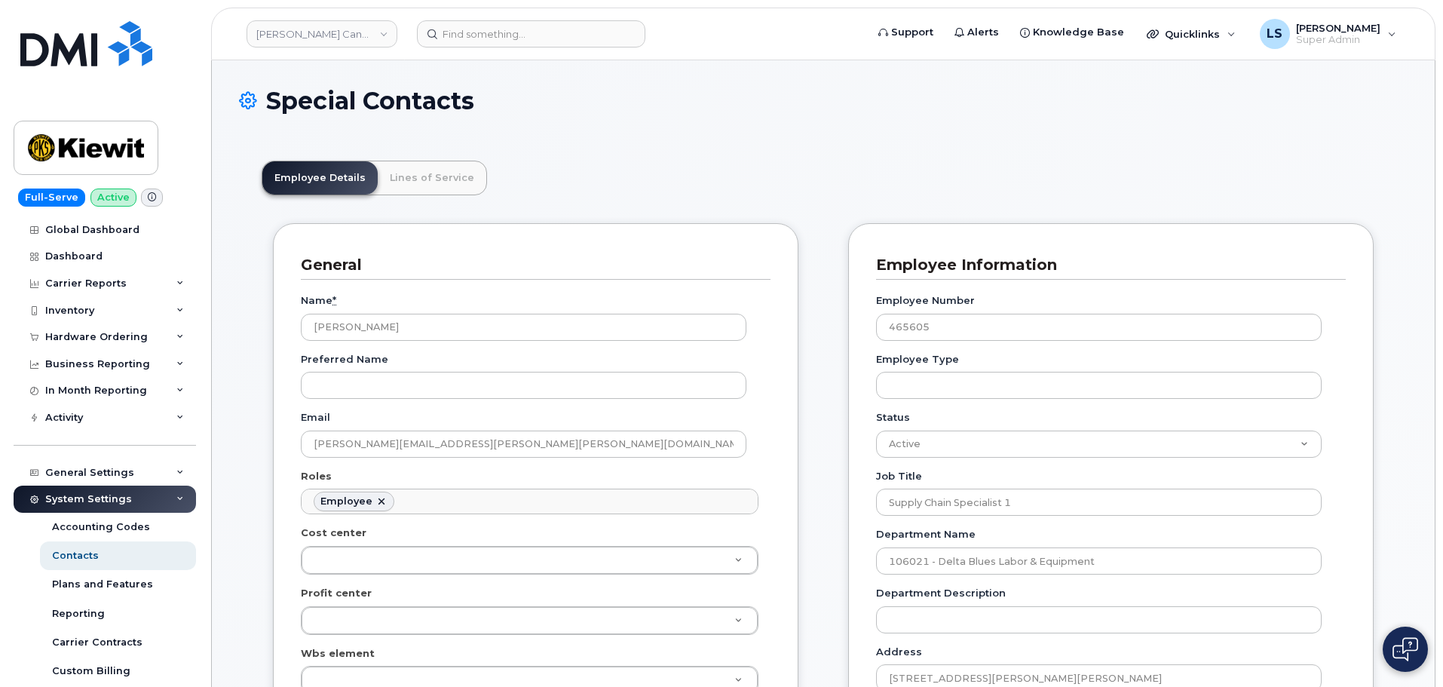
click at [516, 17] on header "Kiewit Canada Inc Support Alerts Knowledge Base Quicklinks Suspend / Cancel Dev…" at bounding box center [823, 34] width 1224 height 53
click at [514, 33] on input at bounding box center [531, 33] width 228 height 27
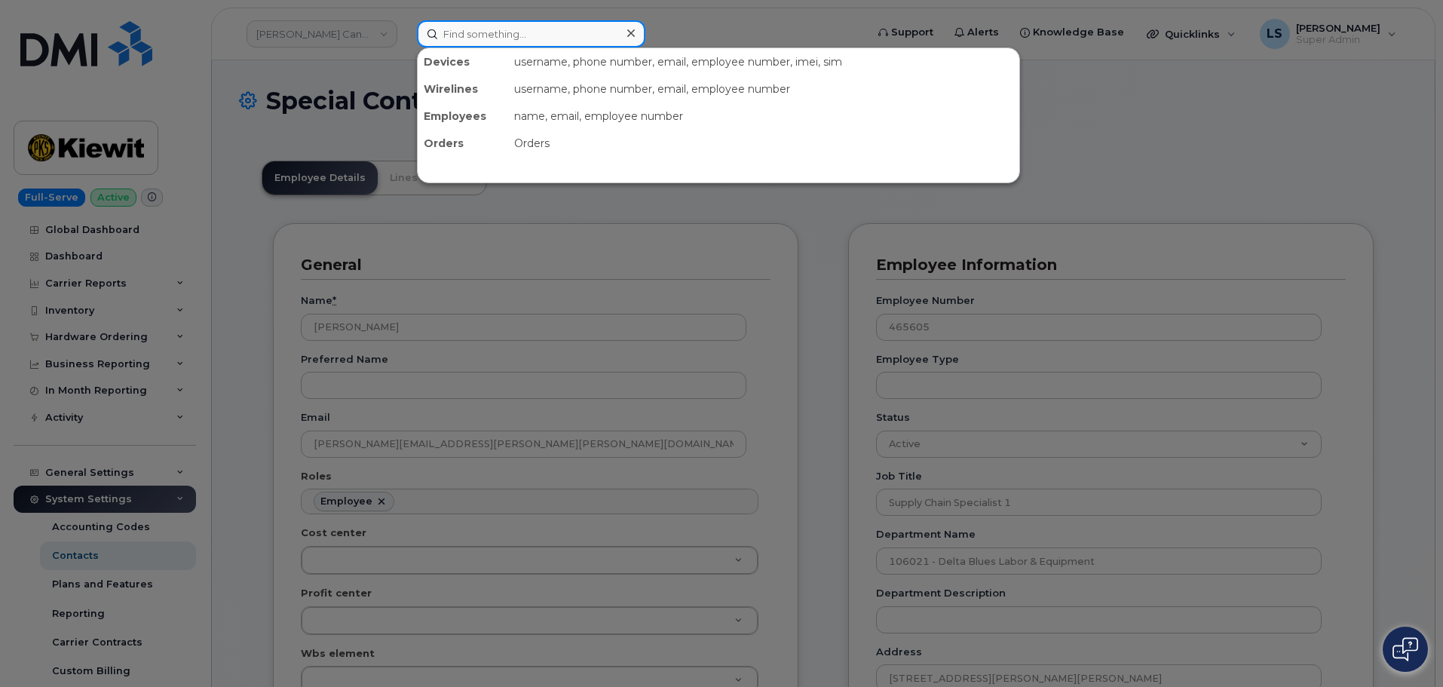
paste input "[PERSON_NAME][EMAIL_ADDRESS][PERSON_NAME][PERSON_NAME][DOMAIN_NAME]"
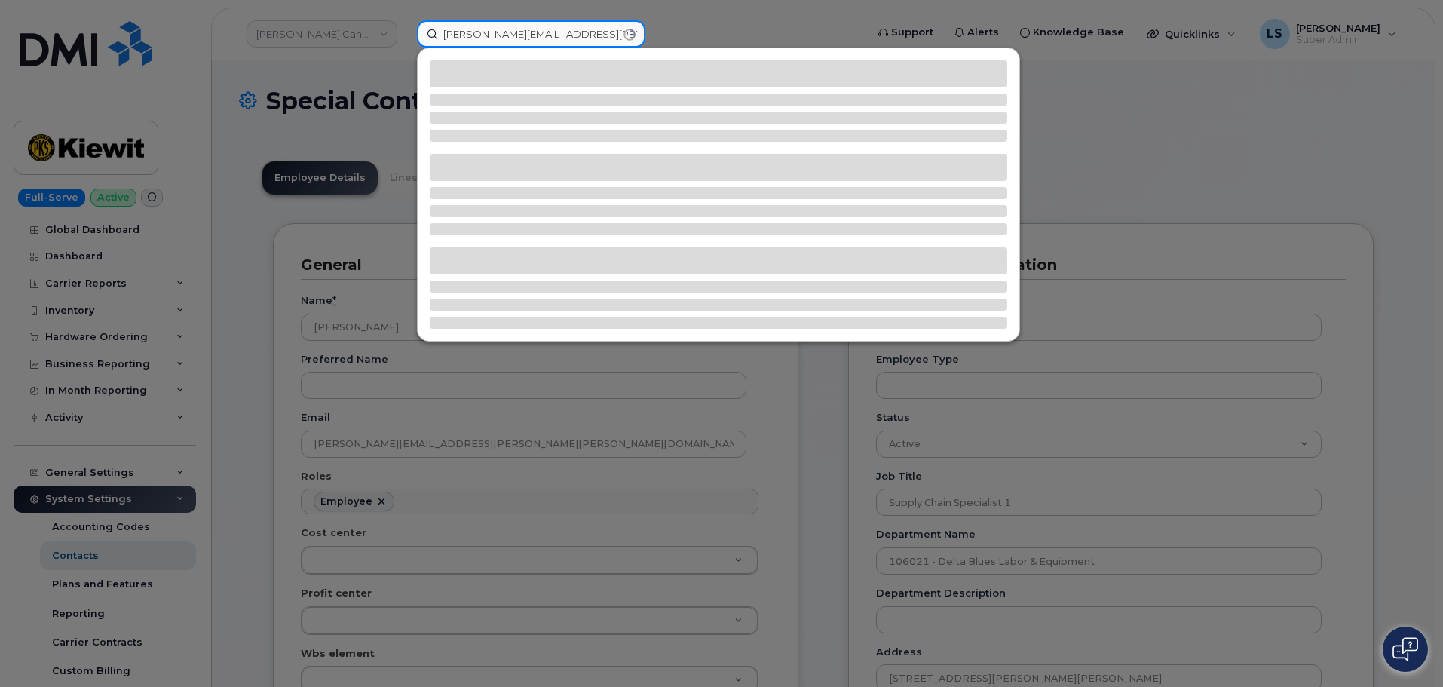
type input "[PERSON_NAME][EMAIL_ADDRESS][PERSON_NAME][PERSON_NAME][DOMAIN_NAME]"
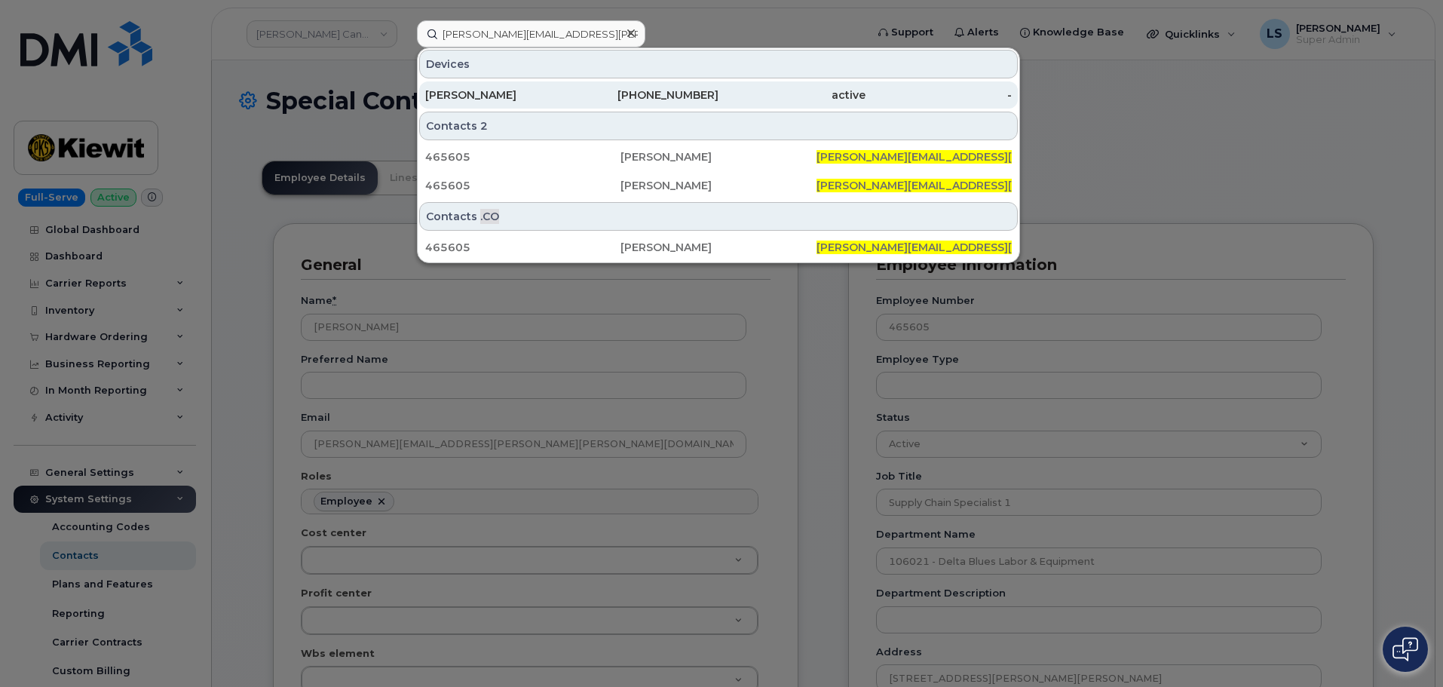
click at [494, 96] on div "[PERSON_NAME]" at bounding box center [498, 94] width 147 height 15
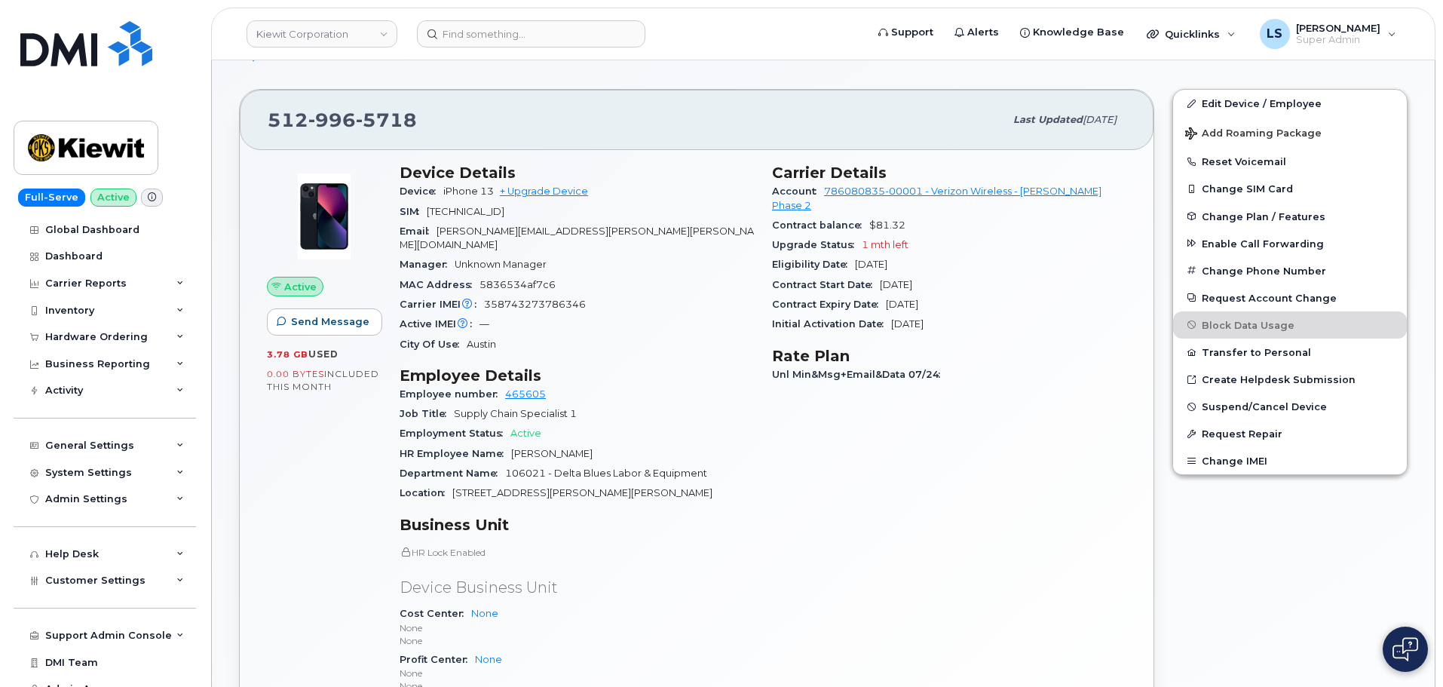
scroll to position [377, 0]
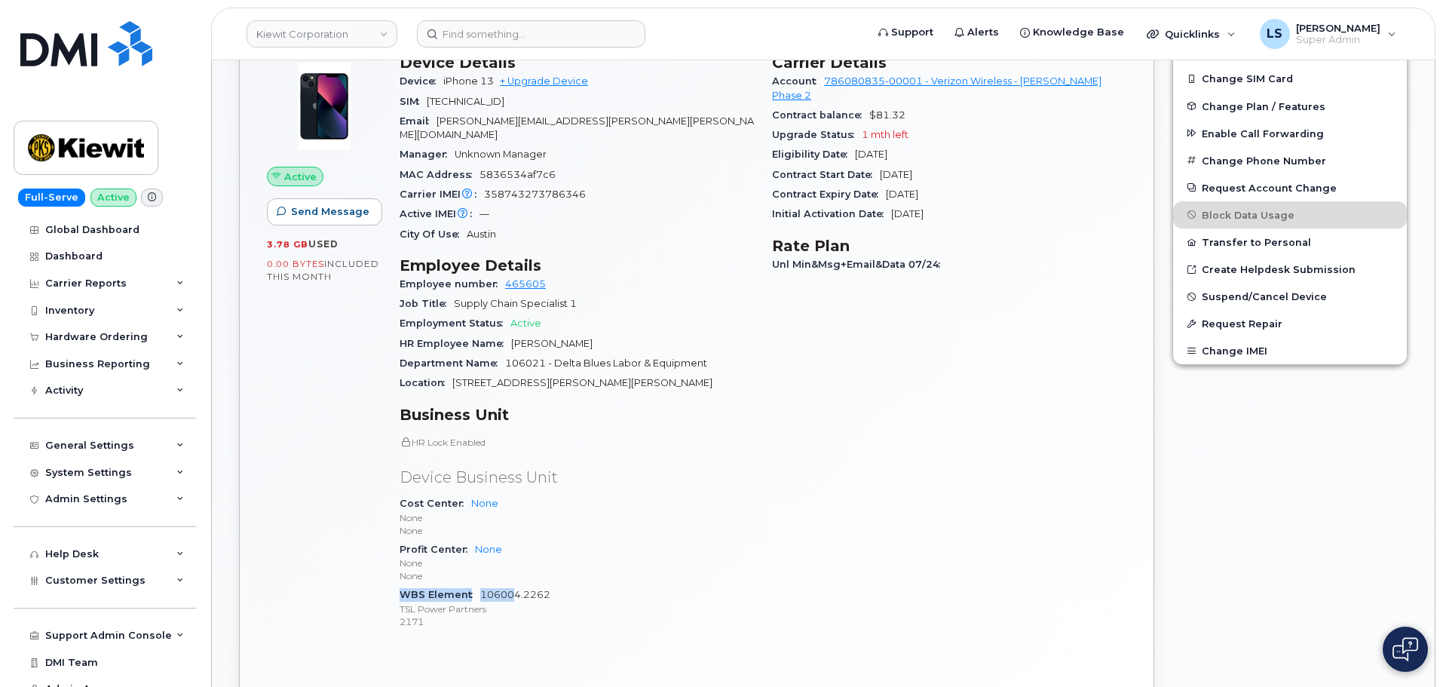
drag, startPoint x: 575, startPoint y: 571, endPoint x: 546, endPoint y: 578, distance: 30.4
click at [532, 578] on div "HR Lock Enabled Device Business Unit Cost Center None None None Profit Center N…" at bounding box center [577, 533] width 354 height 195
click at [587, 585] on div "WBS Element 106004.2262 TSL Power Partners 2171" at bounding box center [577, 608] width 354 height 46
drag, startPoint x: 571, startPoint y: 588, endPoint x: 520, endPoint y: 589, distance: 50.5
click at [520, 602] on p "TSL Power Partners" at bounding box center [577, 608] width 354 height 13
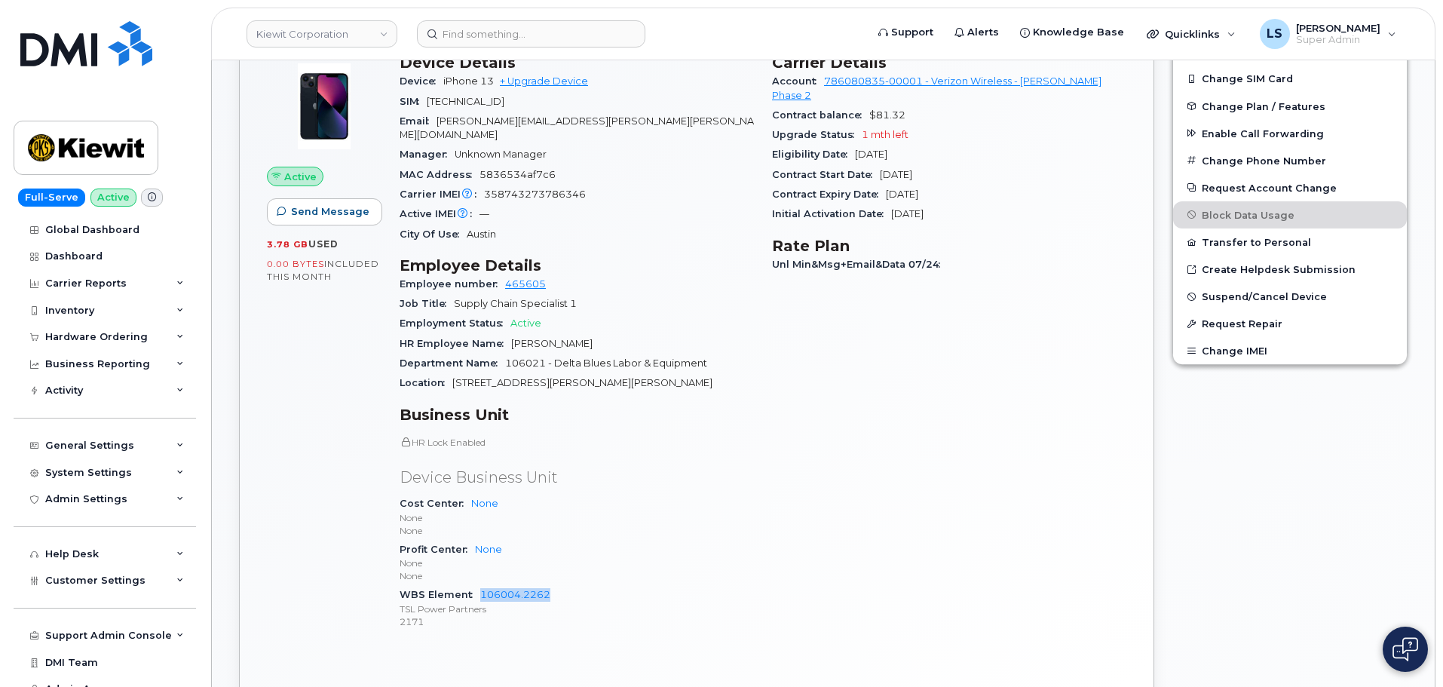
drag, startPoint x: 472, startPoint y: 581, endPoint x: 592, endPoint y: 575, distance: 120.0
click at [592, 585] on div "WBS Element 106004.2262 TSL Power Partners 2171" at bounding box center [577, 608] width 354 height 46
click at [324, 44] on link "Kiewit Corporation" at bounding box center [322, 33] width 151 height 27
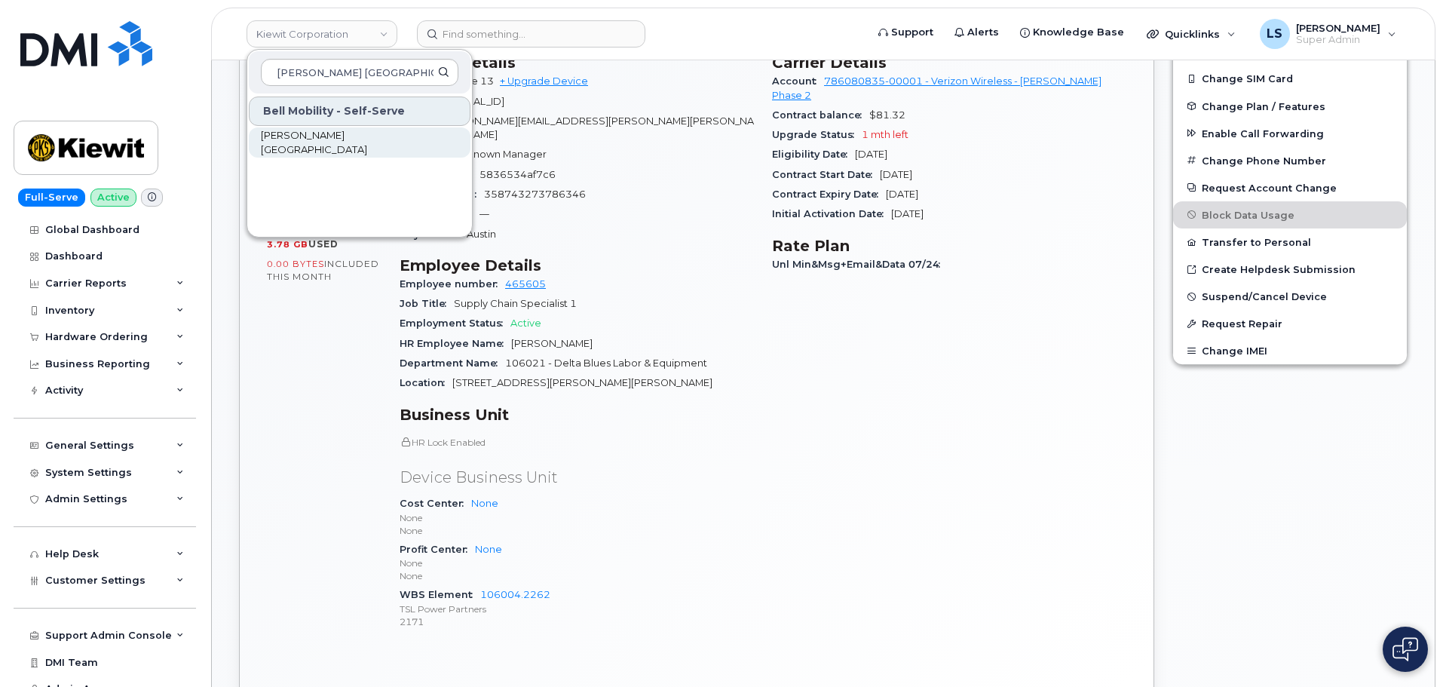
type input "Michels Canada"
click at [316, 147] on span "Michels Canada" at bounding box center [347, 142] width 173 height 29
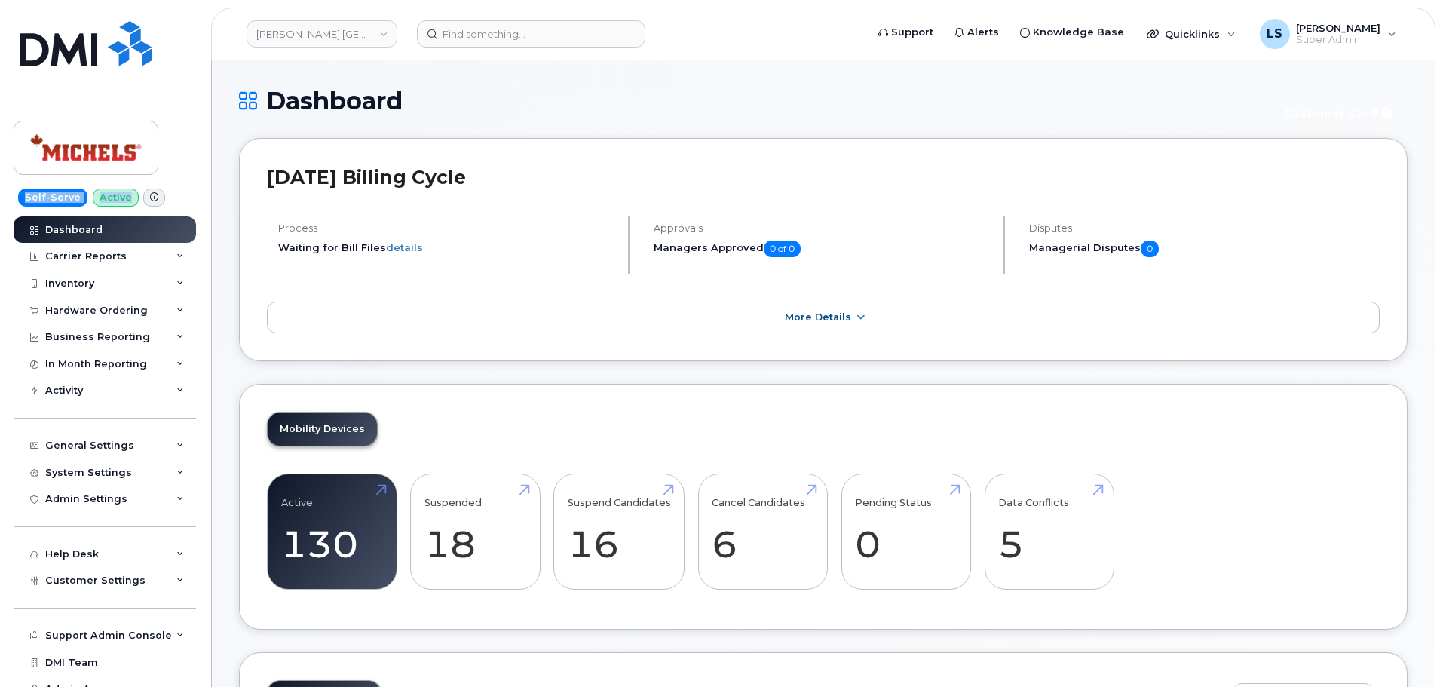
drag, startPoint x: 186, startPoint y: 184, endPoint x: 20, endPoint y: 193, distance: 166.1
click at [20, 195] on div "Self-Serve Active Dashboard Carrier Reports Monthly Billing Data Daily Data Poo…" at bounding box center [102, 343] width 204 height 687
click at [19, 183] on div "Self-Serve Active Dashboard Carrier Reports Monthly Billing Data Daily Data Poo…" at bounding box center [102, 343] width 204 height 687
click at [489, 39] on input at bounding box center [531, 33] width 228 height 27
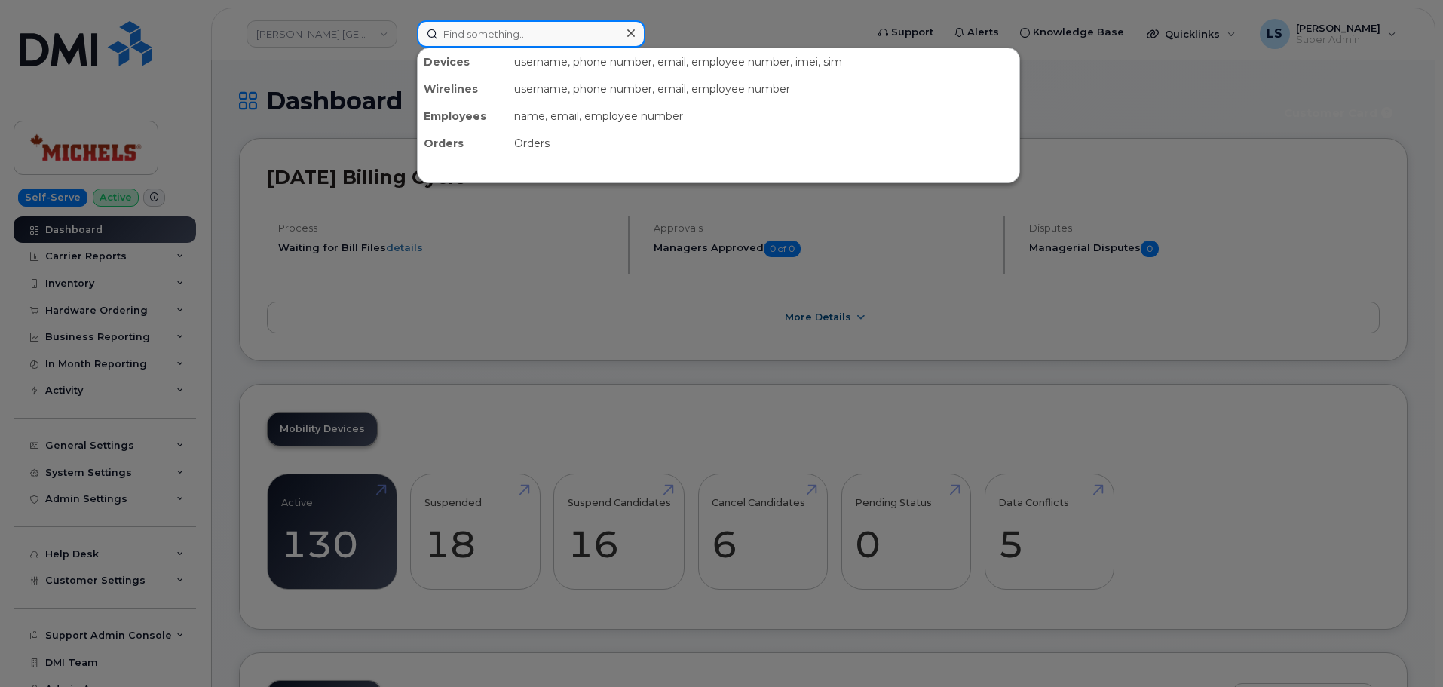
paste input "917-710-9685"
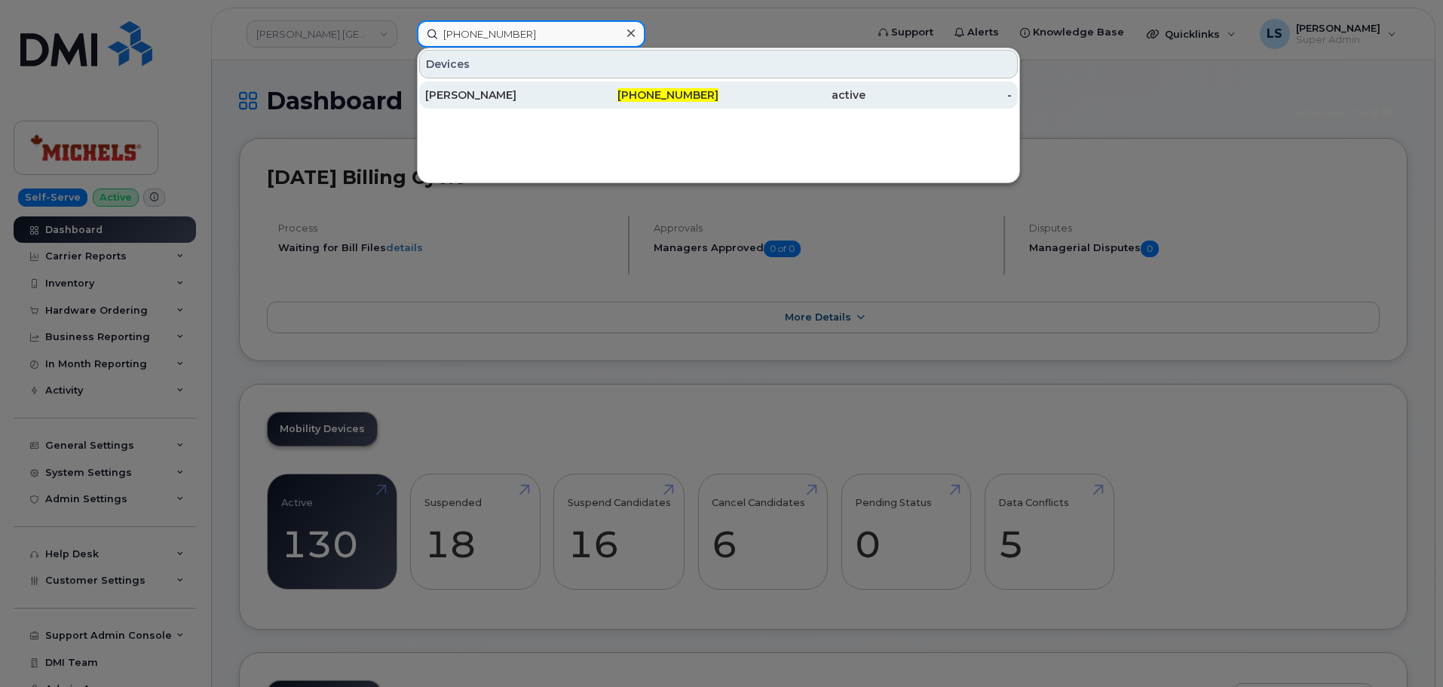
type input "917-710-9685"
click at [645, 90] on span "917-710-9685" at bounding box center [667, 95] width 101 height 14
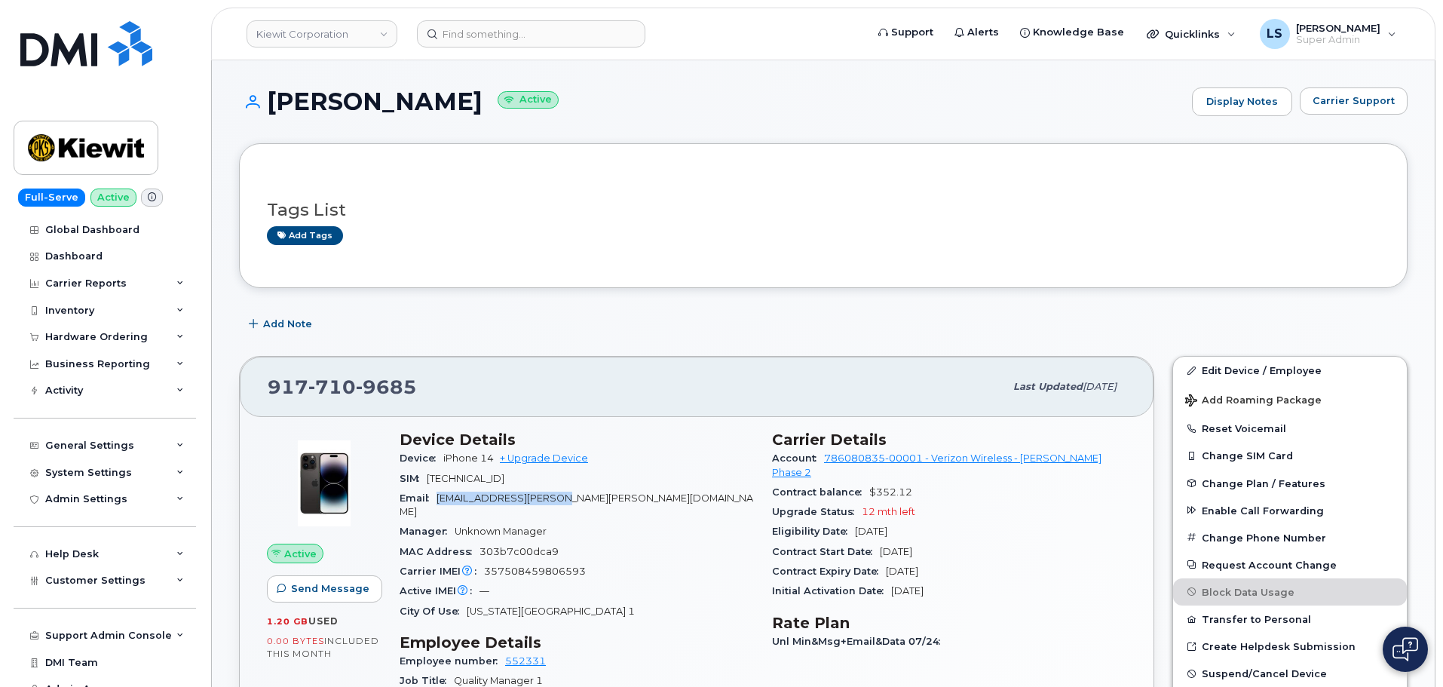
drag, startPoint x: 441, startPoint y: 498, endPoint x: 587, endPoint y: 497, distance: 145.5
click at [587, 497] on div "Email [EMAIL_ADDRESS][PERSON_NAME][PERSON_NAME][DOMAIN_NAME]" at bounding box center [577, 506] width 354 height 34
copy span "[EMAIL_ADDRESS][PERSON_NAME][PERSON_NAME][DOMAIN_NAME]"
drag, startPoint x: 293, startPoint y: 372, endPoint x: 265, endPoint y: 367, distance: 27.5
click at [268, 367] on div "917 710 9685 Last updated Jul 31, 2025" at bounding box center [697, 387] width 914 height 60
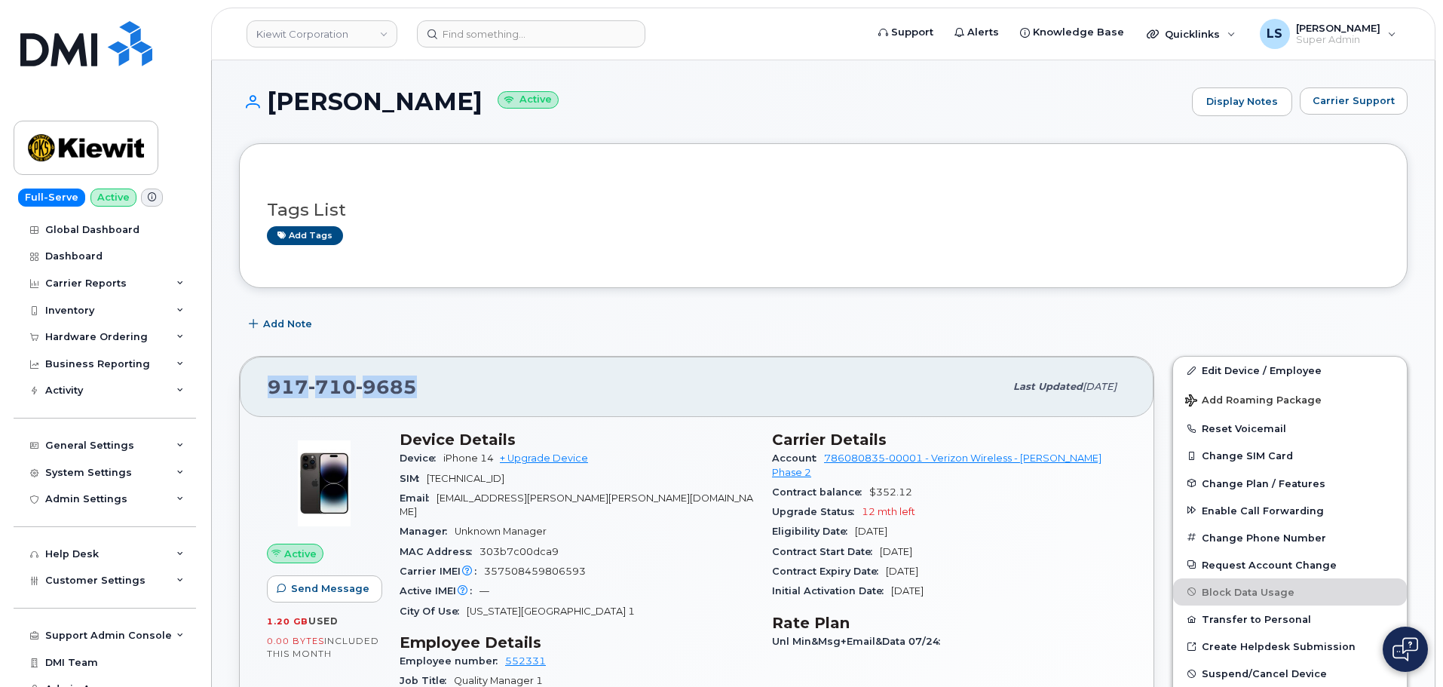
copy span "917 710 9685"
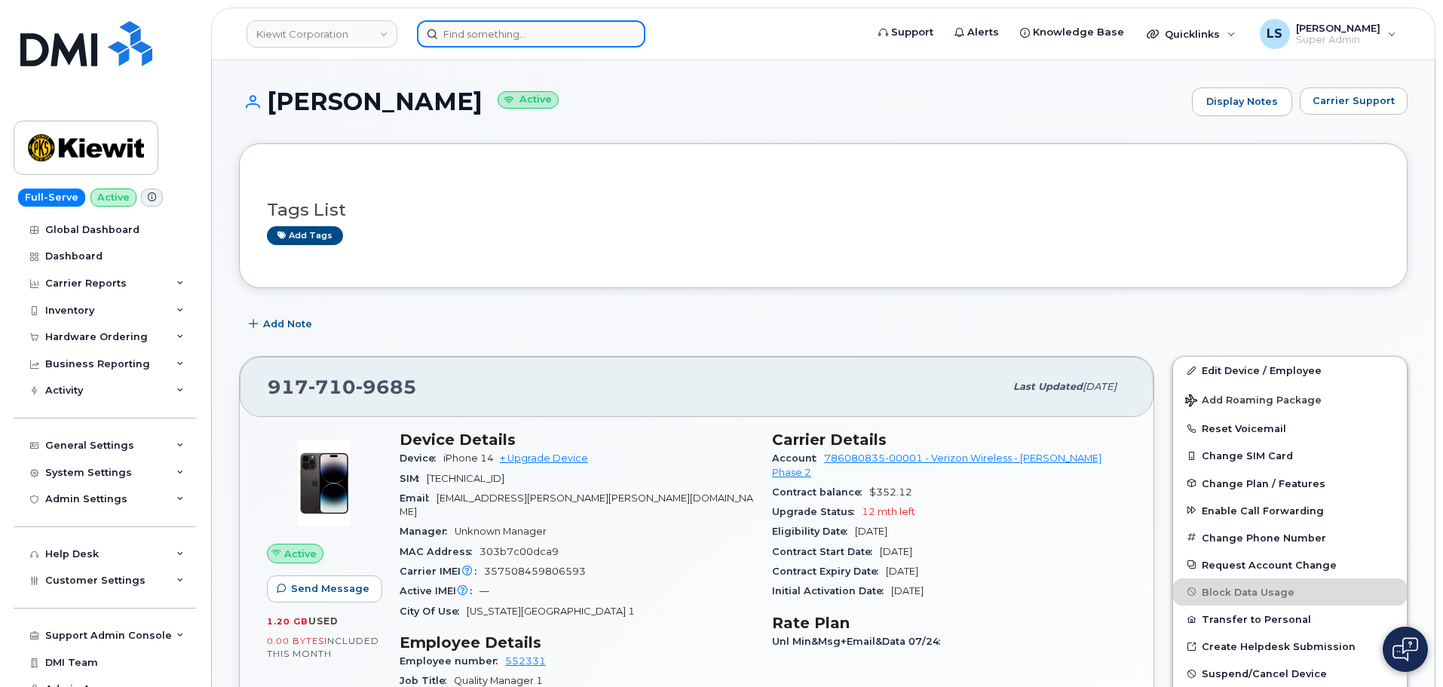
click at [486, 35] on input at bounding box center [531, 33] width 228 height 27
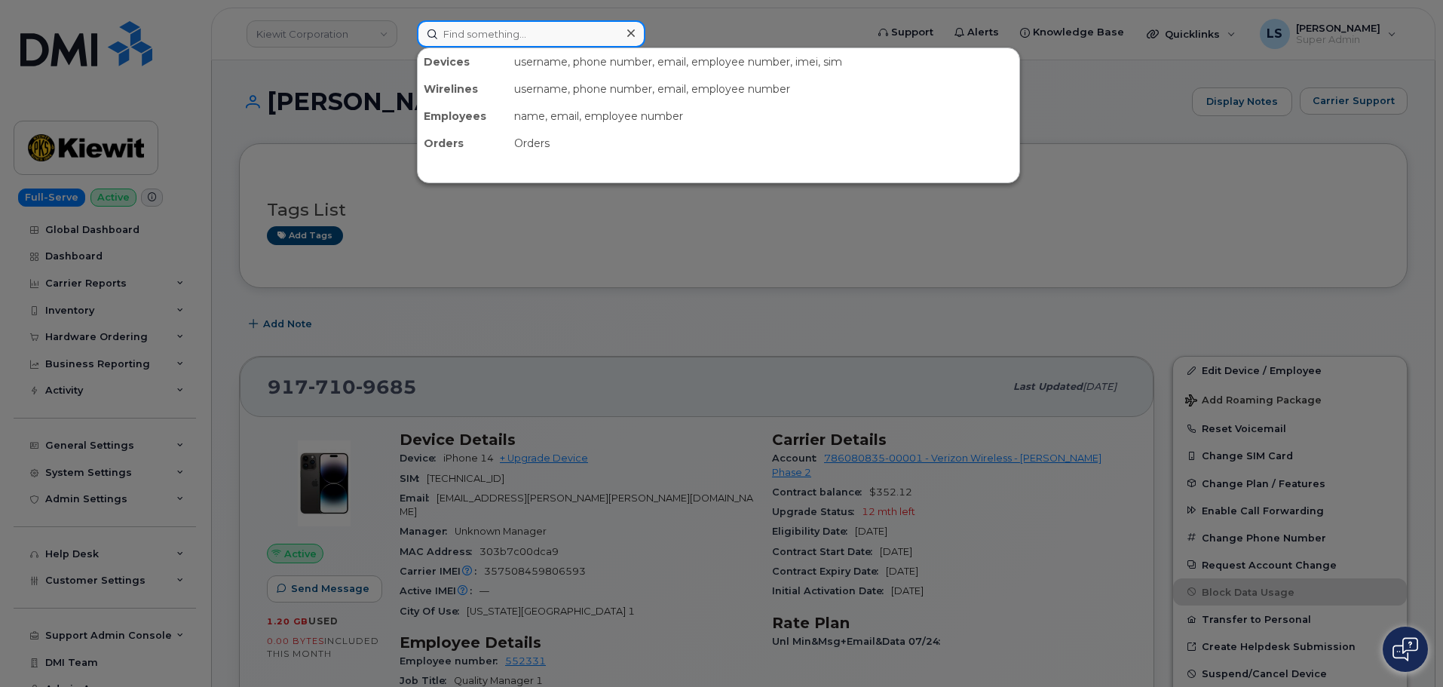
paste input "2362688353"
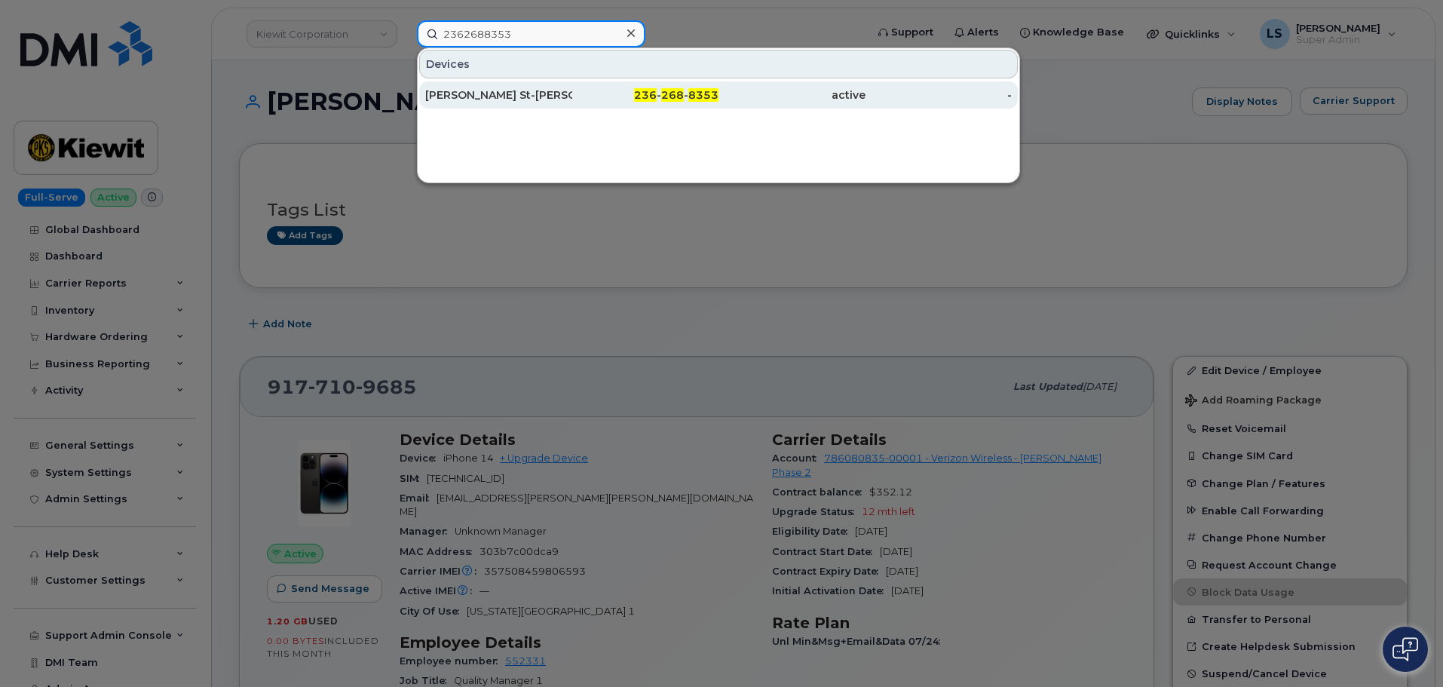
type input "2362688353"
click at [503, 95] on div "Gabriel St-Jean" at bounding box center [498, 94] width 147 height 15
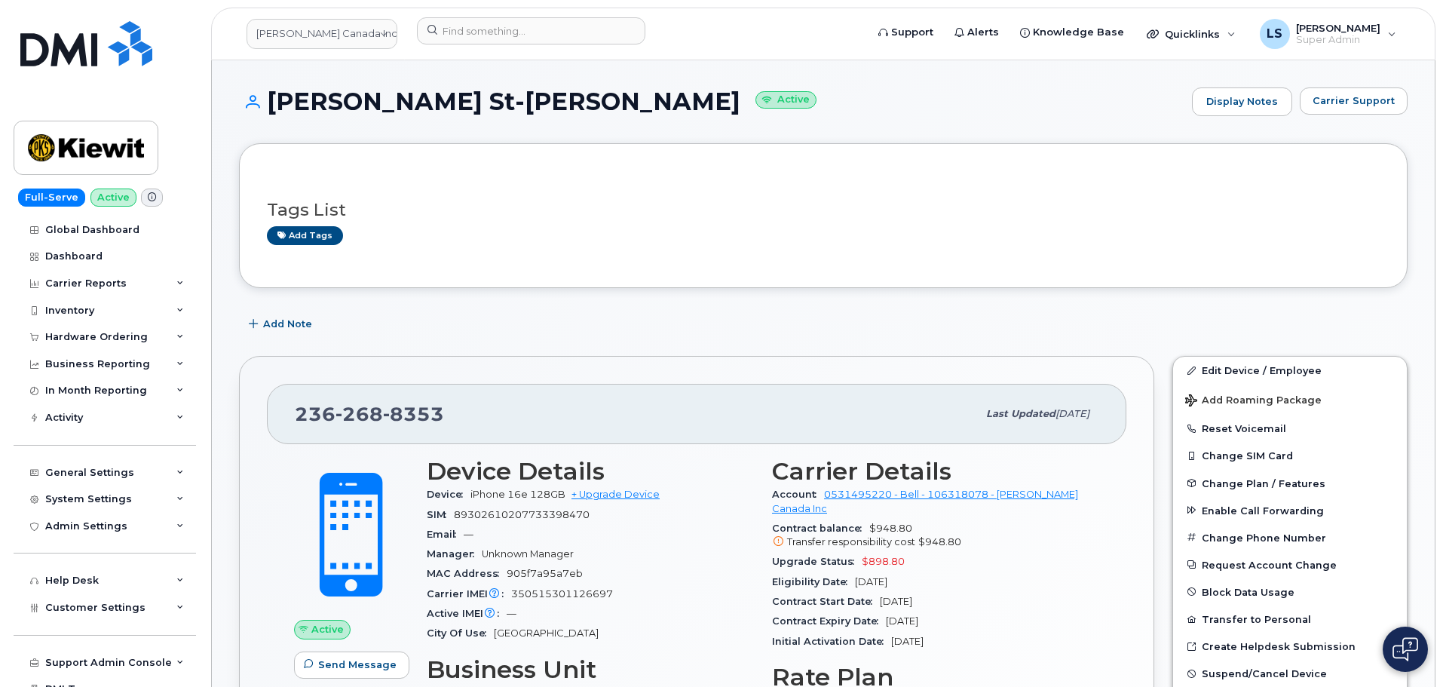
scroll to position [75, 0]
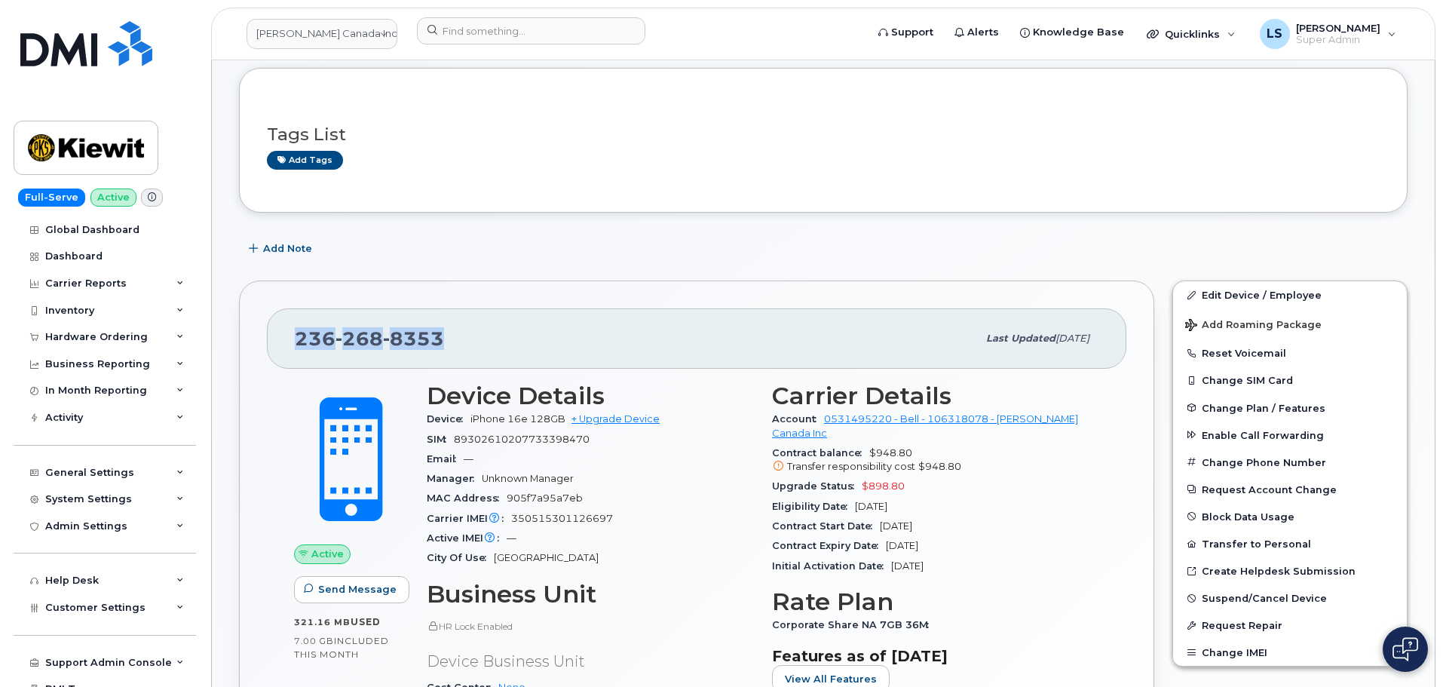
drag, startPoint x: 464, startPoint y: 343, endPoint x: 287, endPoint y: 332, distance: 177.5
click at [287, 332] on div "[PHONE_NUMBER] Last updated [DATE]" at bounding box center [696, 338] width 859 height 60
copy span "[PHONE_NUMBER]"
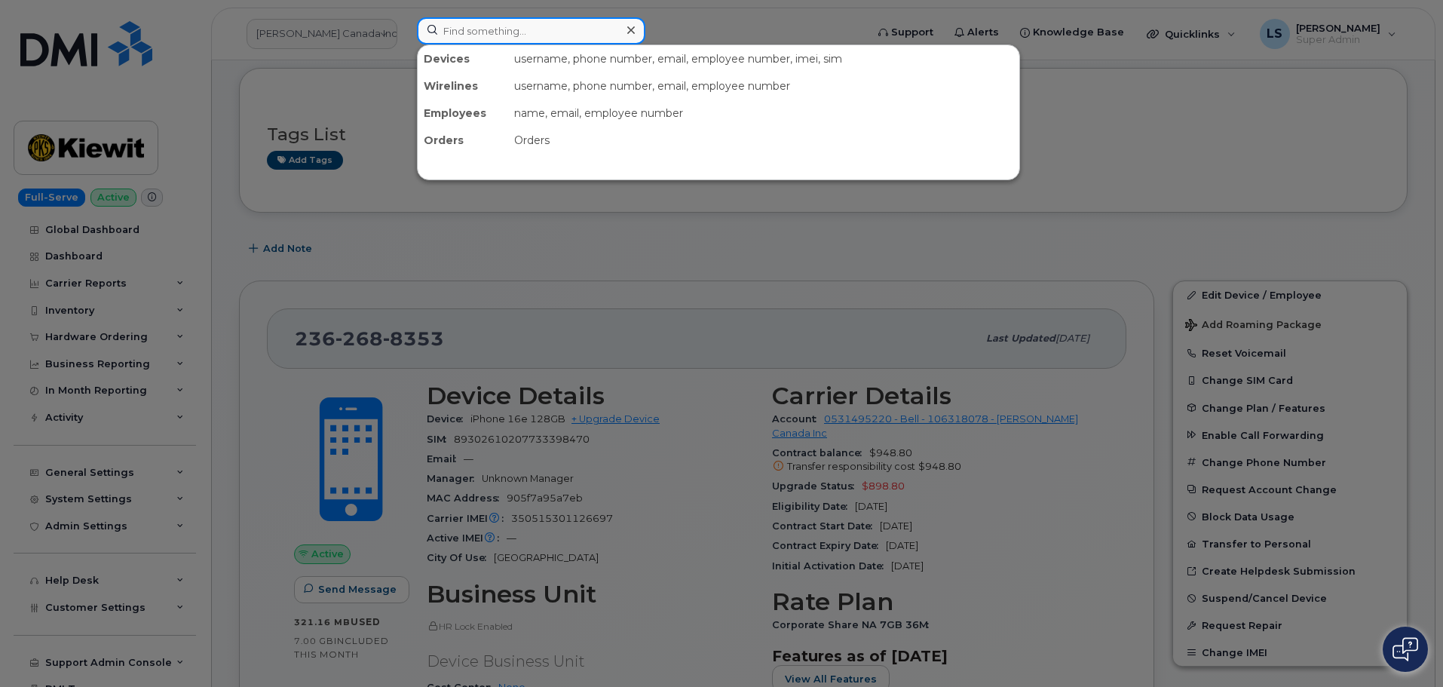
click at [529, 30] on input at bounding box center [531, 30] width 228 height 27
paste input "297692"
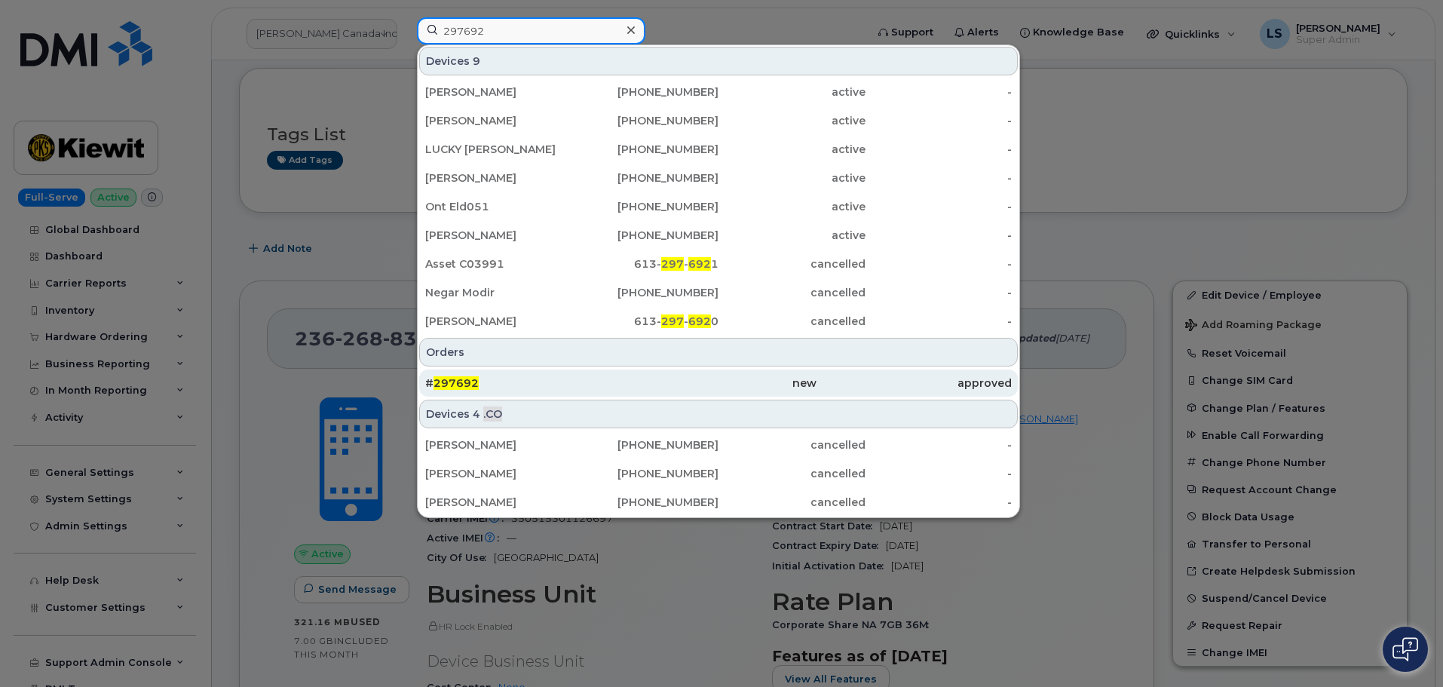
type input "297692"
click at [555, 384] on div "# 297692" at bounding box center [522, 382] width 195 height 15
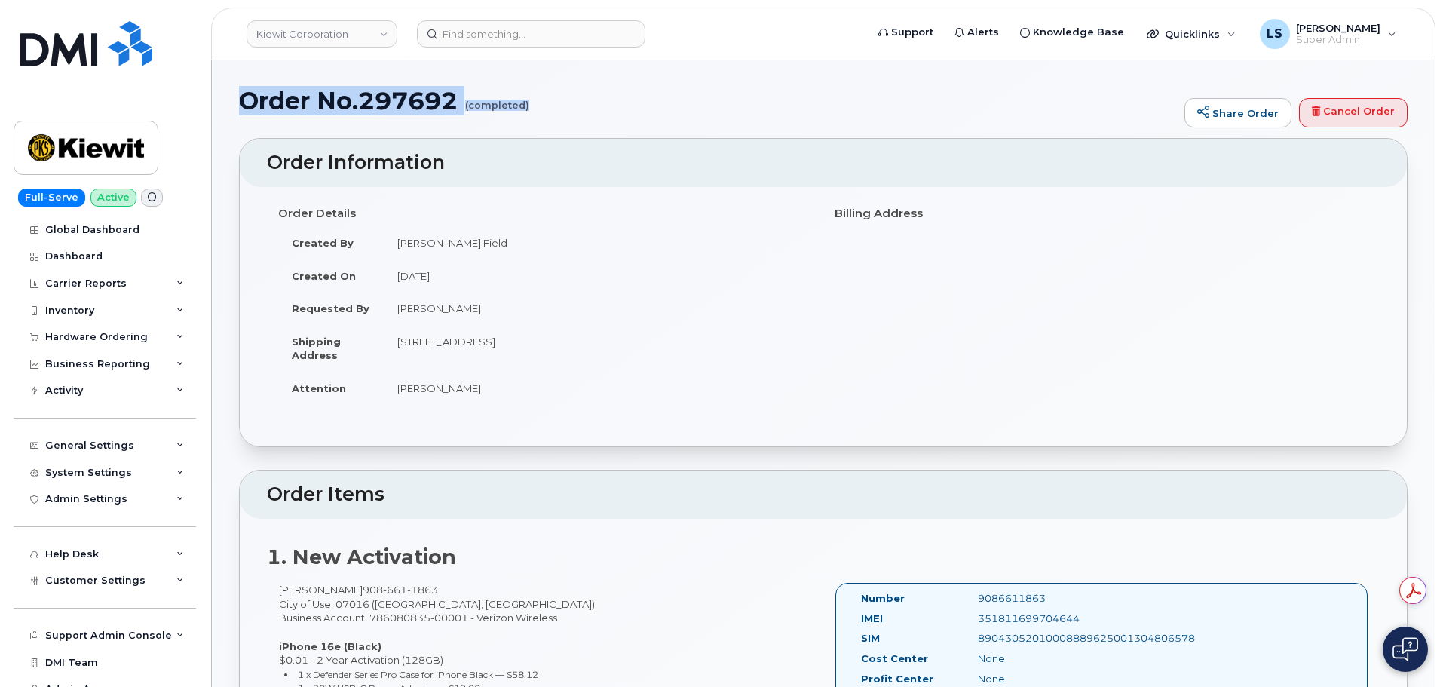
drag, startPoint x: 228, startPoint y: 93, endPoint x: 550, endPoint y: 121, distance: 323.9
copy h1 "Order No.297692 (completed)"
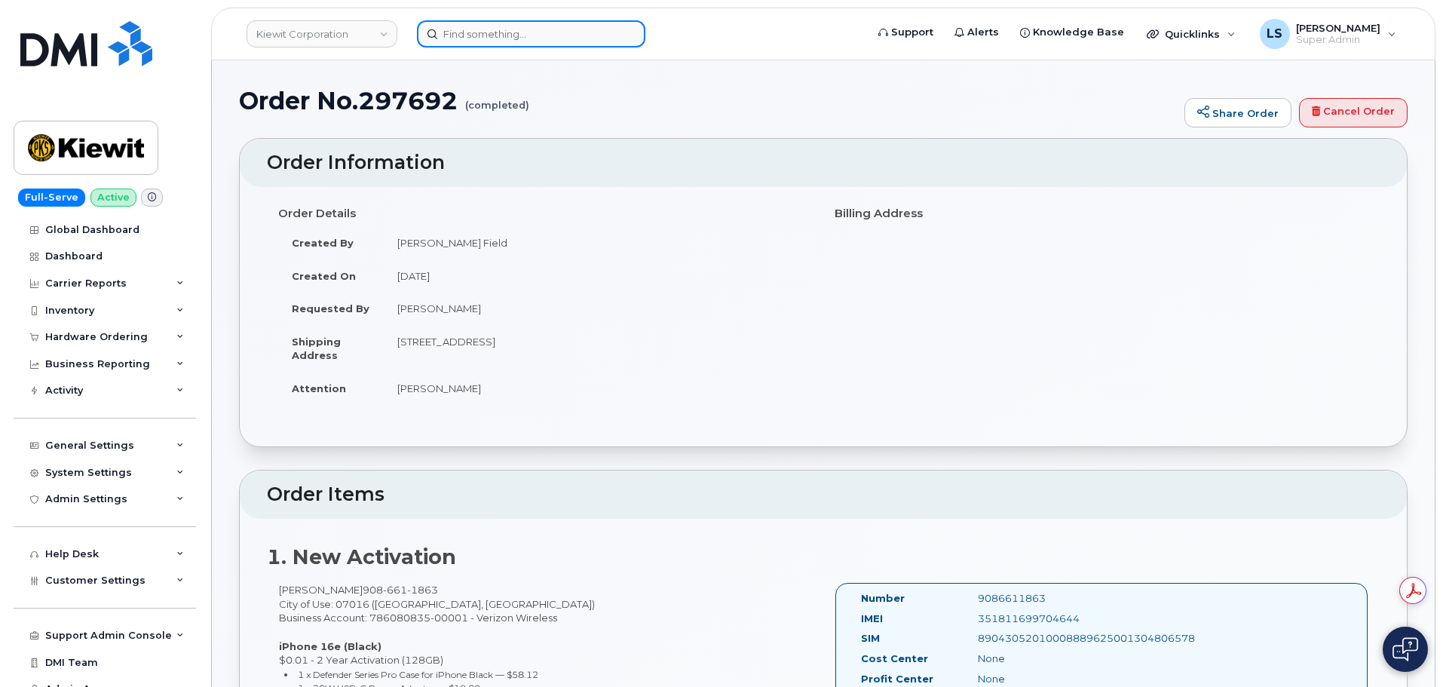
click at [478, 26] on input at bounding box center [531, 33] width 228 height 27
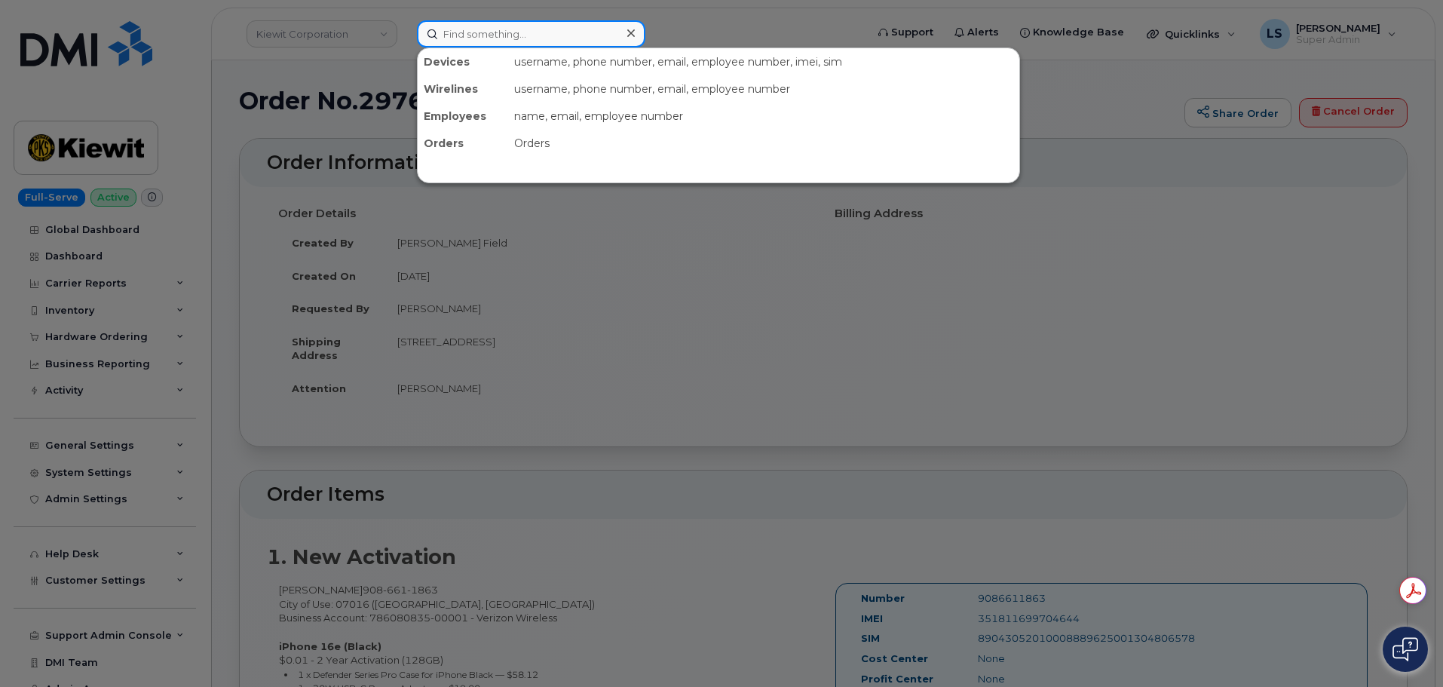
paste input "9858713621"
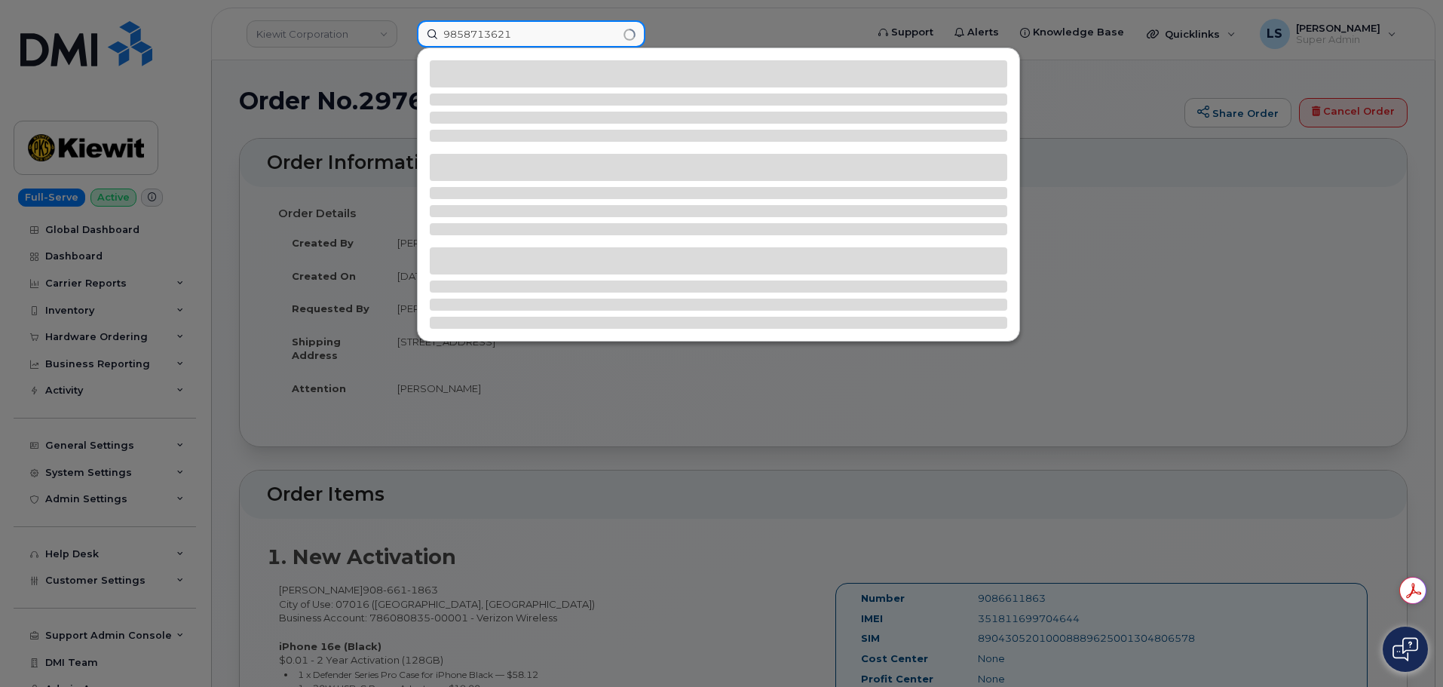
type input "9858713621"
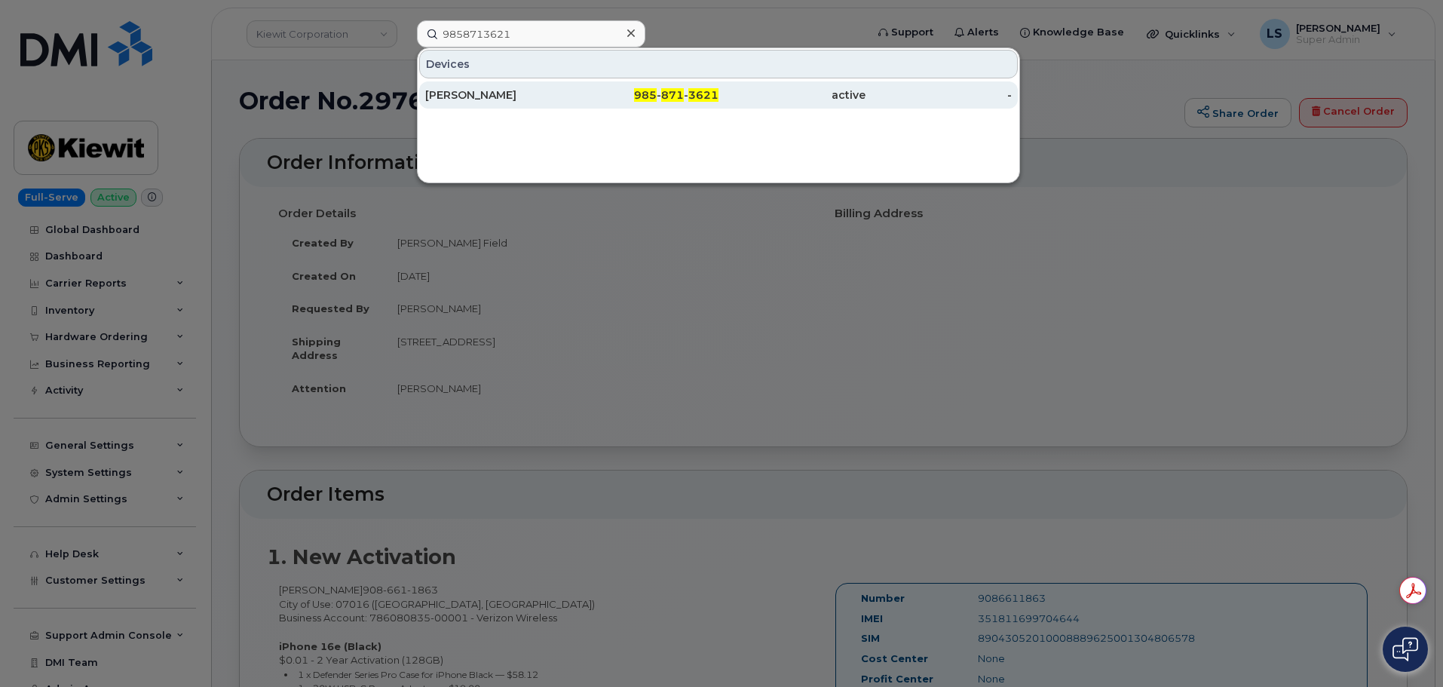
click at [572, 106] on div "KYLE ARNAUD IPAD" at bounding box center [645, 94] width 147 height 27
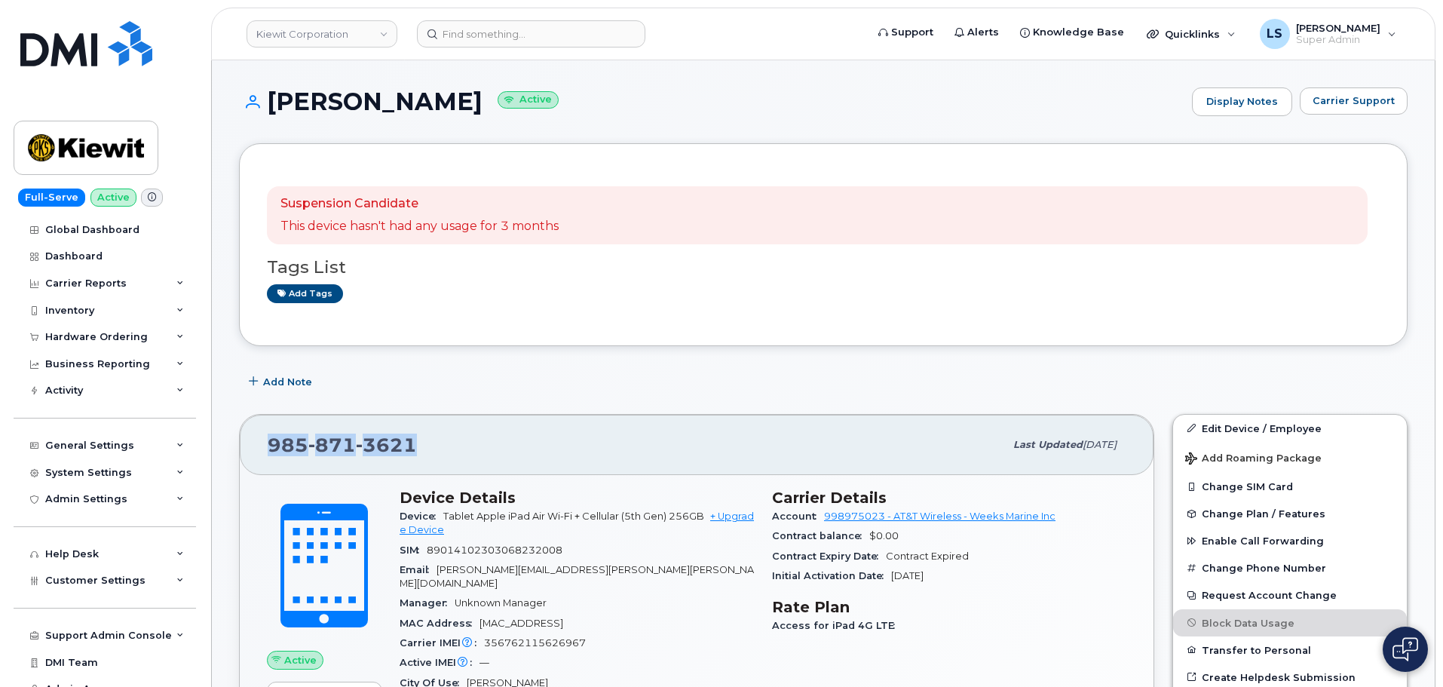
drag, startPoint x: 449, startPoint y: 463, endPoint x: 262, endPoint y: 440, distance: 189.1
click at [268, 437] on div "[PHONE_NUMBER] Last updated [DATE]" at bounding box center [697, 445] width 914 height 60
copy span "[PHONE_NUMBER]"
